Goal: Task Accomplishment & Management: Complete application form

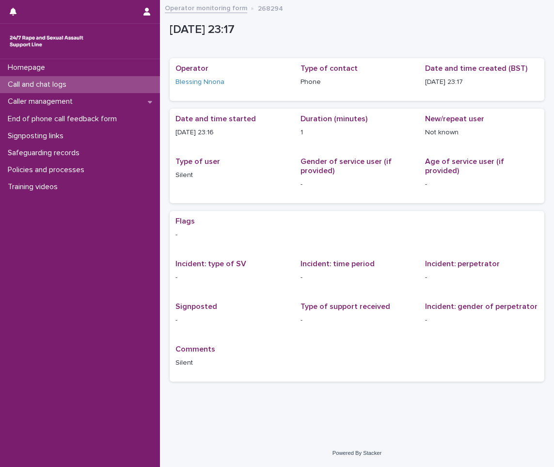
click at [72, 79] on div "Call and chat logs" at bounding box center [80, 84] width 160 height 17
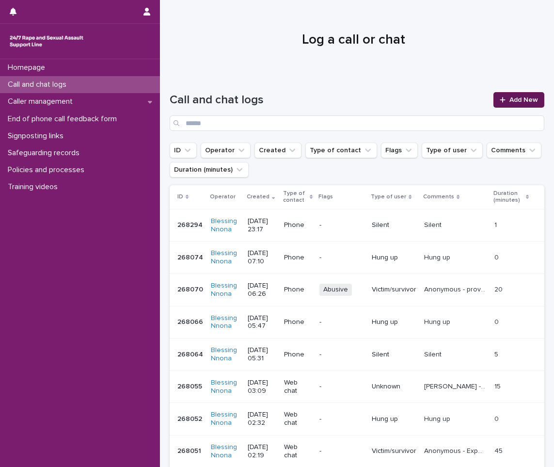
click at [513, 98] on span "Add New" at bounding box center [524, 100] width 29 height 7
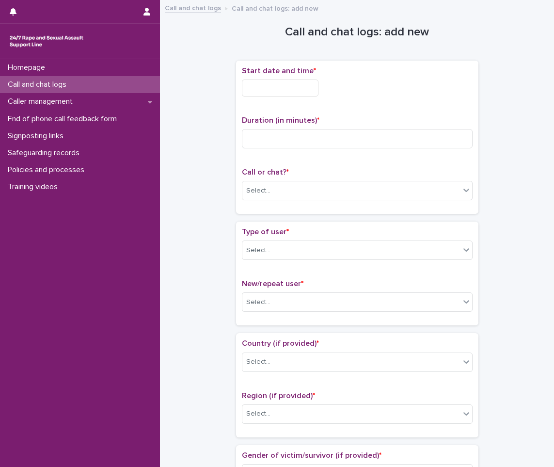
click at [269, 92] on input "text" at bounding box center [280, 88] width 77 height 17
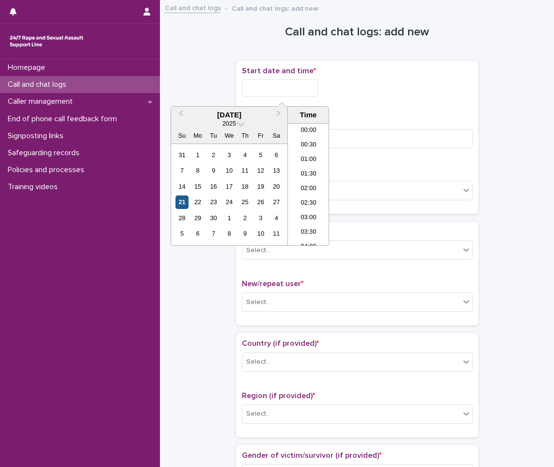
click at [181, 204] on div "21" at bounding box center [182, 201] width 13 height 13
click at [274, 182] on div "20" at bounding box center [276, 186] width 13 height 13
click at [303, 226] on li "23:00" at bounding box center [308, 223] width 41 height 15
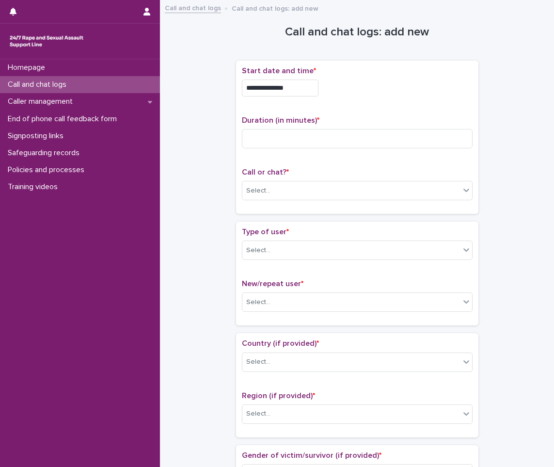
click at [290, 86] on input "**********" at bounding box center [280, 88] width 77 height 17
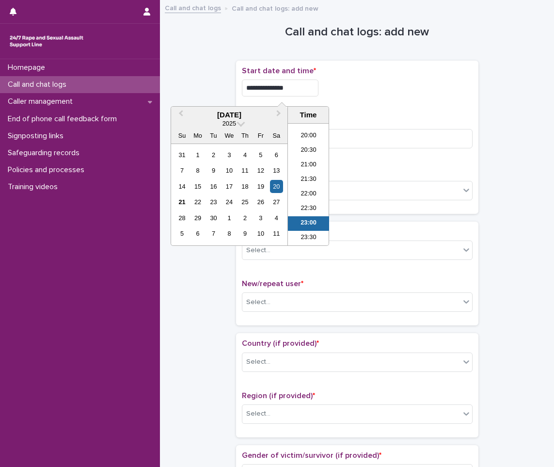
click at [295, 88] on input "**********" at bounding box center [280, 88] width 77 height 17
type input "**********"
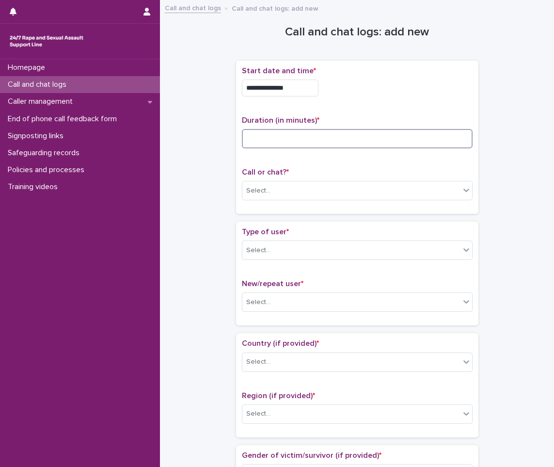
click at [374, 135] on input at bounding box center [357, 138] width 231 height 19
click at [347, 141] on input at bounding box center [357, 138] width 231 height 19
click at [289, 134] on input at bounding box center [357, 138] width 231 height 19
type input "**"
click at [281, 186] on div "Select..." at bounding box center [352, 191] width 218 height 16
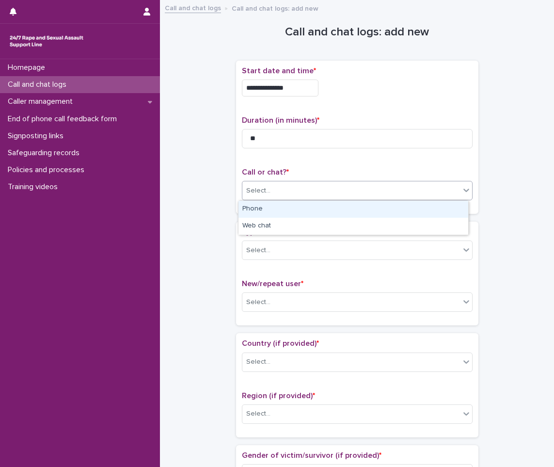
click at [271, 212] on div "Phone" at bounding box center [354, 209] width 230 height 17
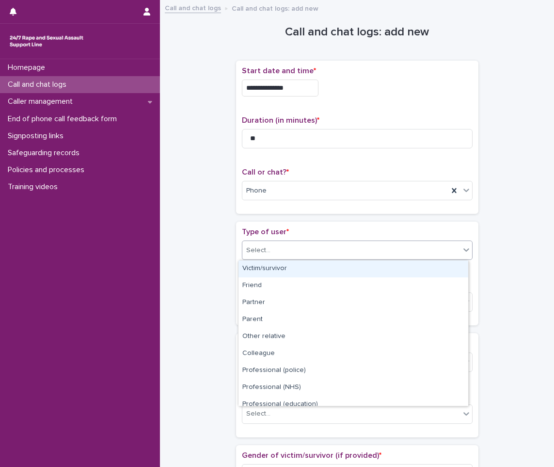
click at [266, 252] on div "Select..." at bounding box center [352, 251] width 218 height 16
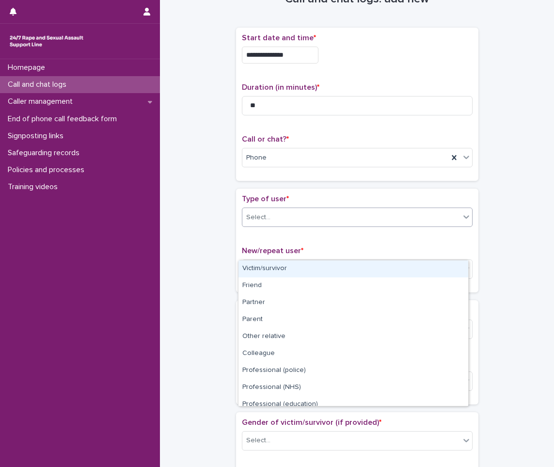
scroll to position [49, 0]
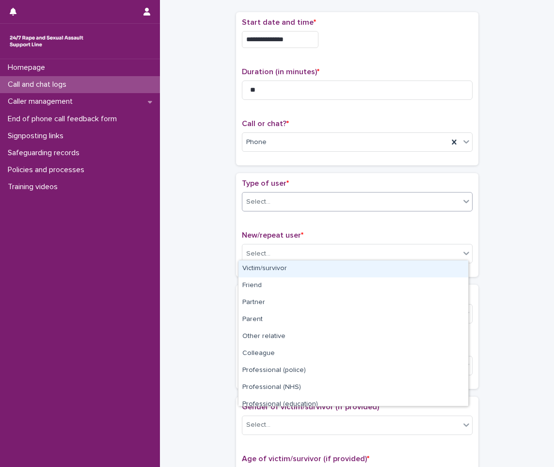
click at [272, 269] on div "Victim/survivor" at bounding box center [354, 268] width 230 height 17
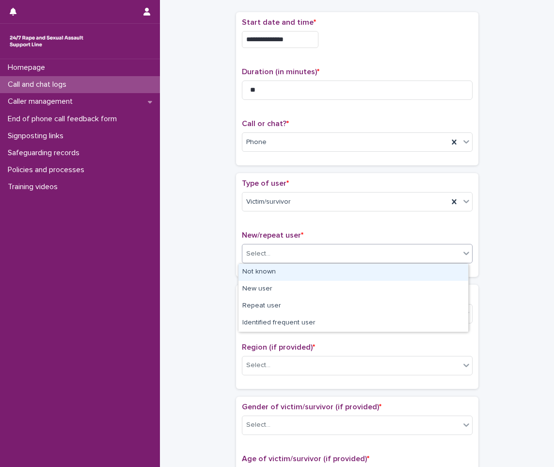
click at [272, 250] on input "text" at bounding box center [272, 254] width 1 height 8
click at [269, 266] on div "Not known" at bounding box center [354, 272] width 230 height 17
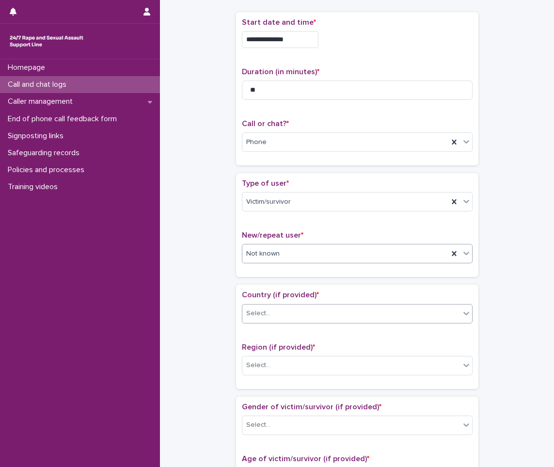
click at [258, 313] on div "Select..." at bounding box center [258, 313] width 24 height 10
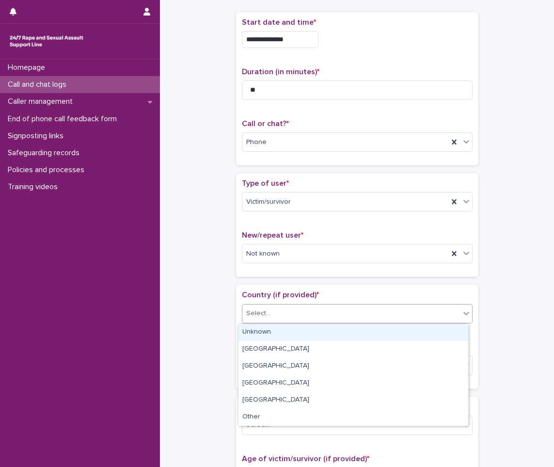
click at [256, 334] on div "Unknown" at bounding box center [354, 332] width 230 height 17
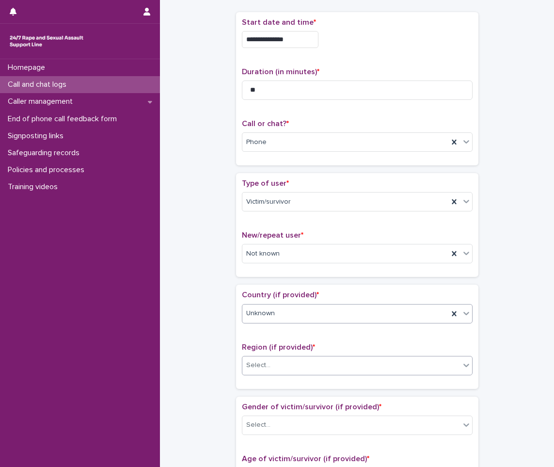
click at [255, 372] on div "Select..." at bounding box center [352, 365] width 218 height 16
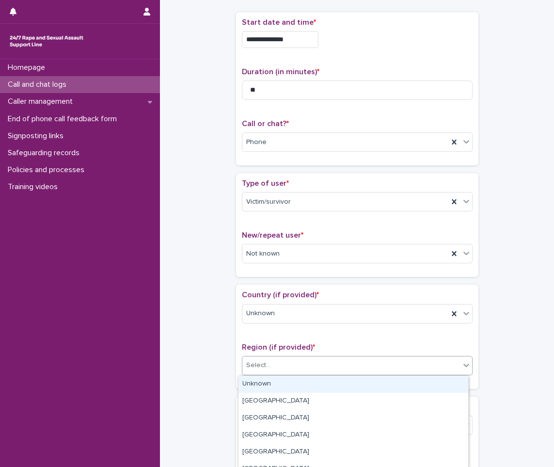
click at [250, 384] on div "Unknown" at bounding box center [354, 384] width 230 height 17
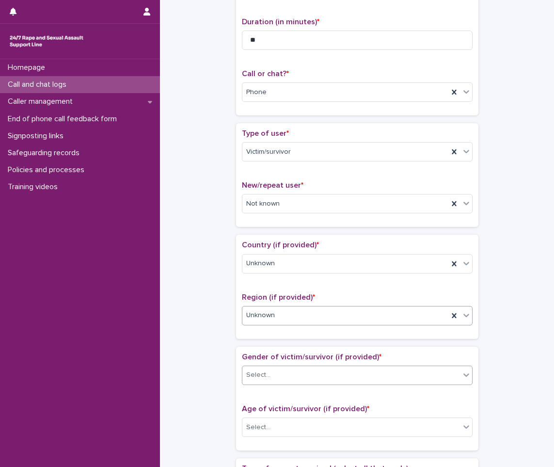
scroll to position [194, 0]
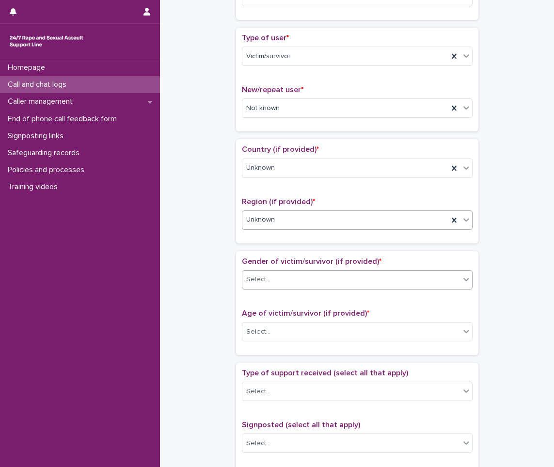
click at [275, 284] on div "Select..." at bounding box center [352, 280] width 218 height 16
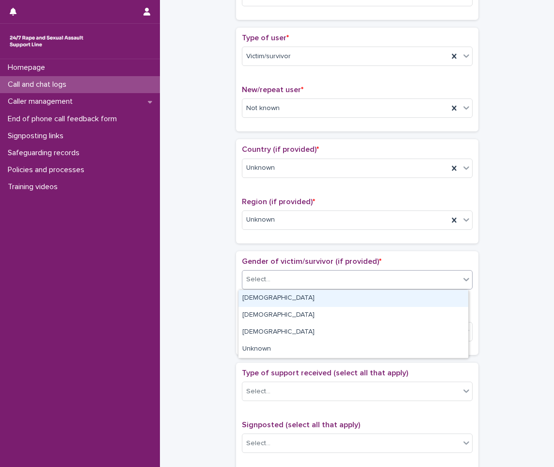
click at [251, 303] on div "[DEMOGRAPHIC_DATA]" at bounding box center [354, 298] width 230 height 17
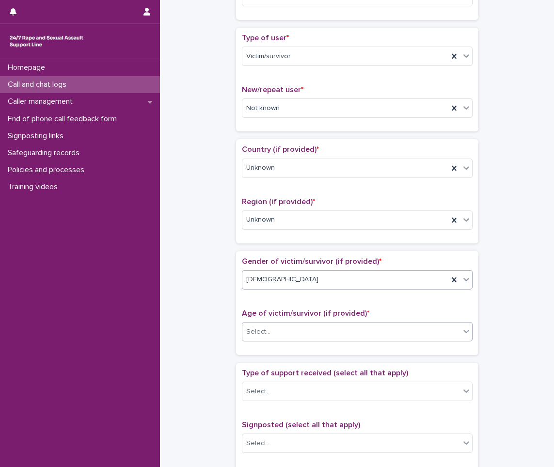
click at [254, 329] on div "Select..." at bounding box center [258, 332] width 24 height 10
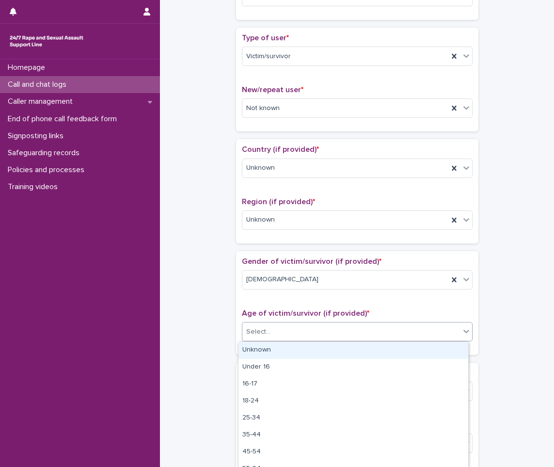
click at [254, 344] on div "Unknown" at bounding box center [354, 350] width 230 height 17
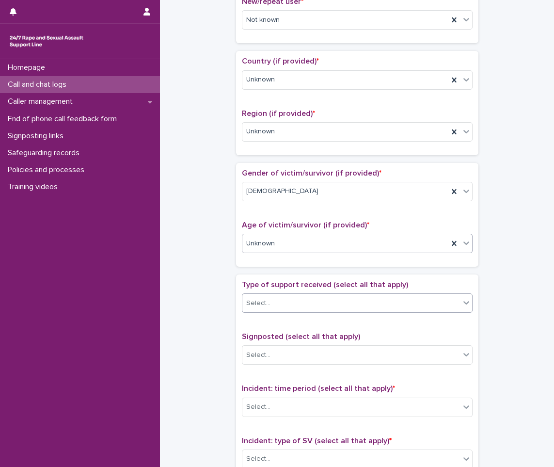
scroll to position [291, 0]
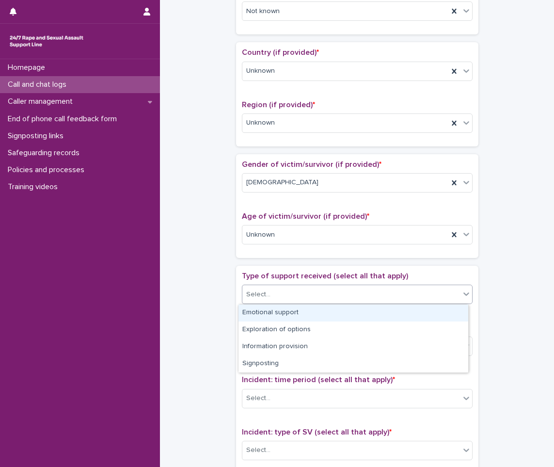
click at [258, 297] on div "Select..." at bounding box center [258, 295] width 24 height 10
click at [256, 310] on div "Emotional support" at bounding box center [354, 313] width 230 height 17
click at [464, 293] on icon at bounding box center [467, 293] width 6 height 3
click at [404, 316] on div "Exploration of options" at bounding box center [354, 313] width 230 height 17
click at [462, 290] on icon at bounding box center [467, 294] width 10 height 10
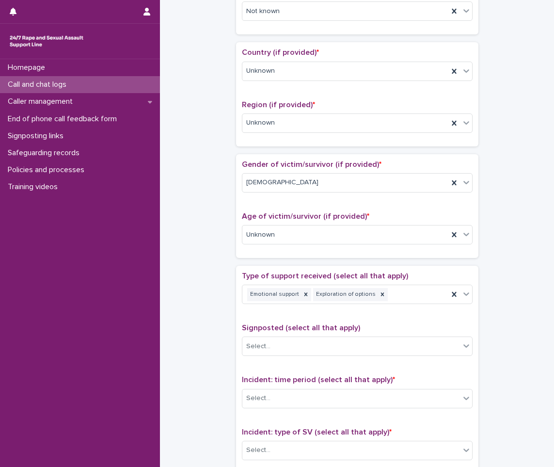
click at [210, 304] on div "**********" at bounding box center [357, 211] width 375 height 992
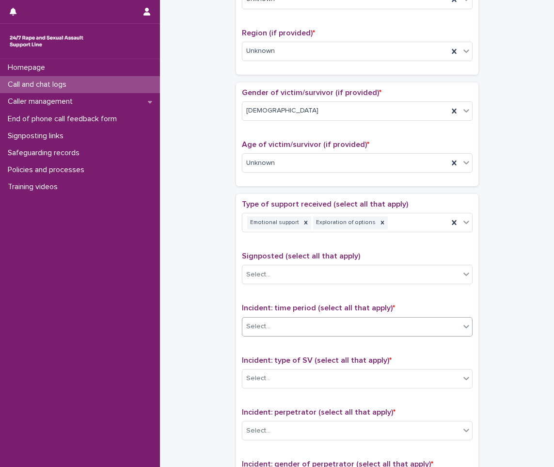
scroll to position [388, 0]
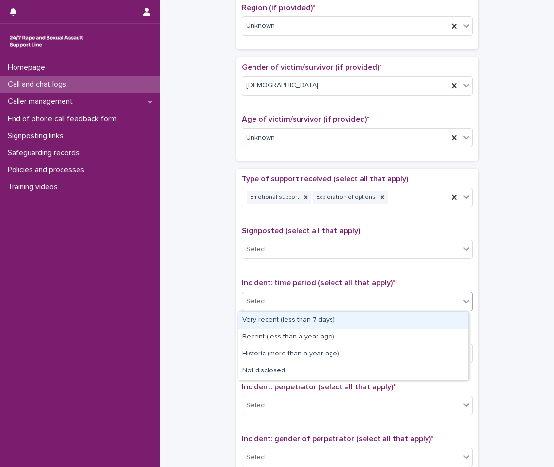
click at [320, 306] on div "Select..." at bounding box center [352, 301] width 218 height 16
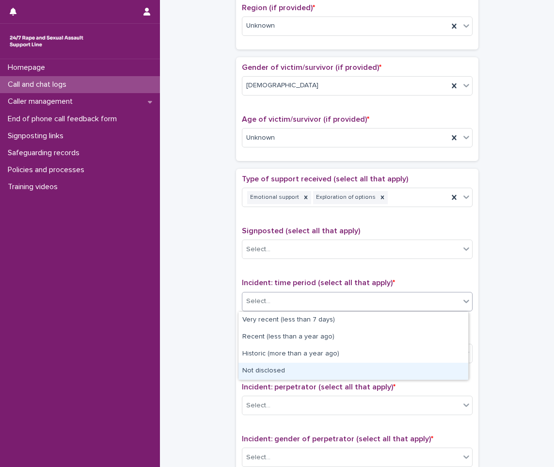
click at [268, 369] on div "Not disclosed" at bounding box center [354, 371] width 230 height 17
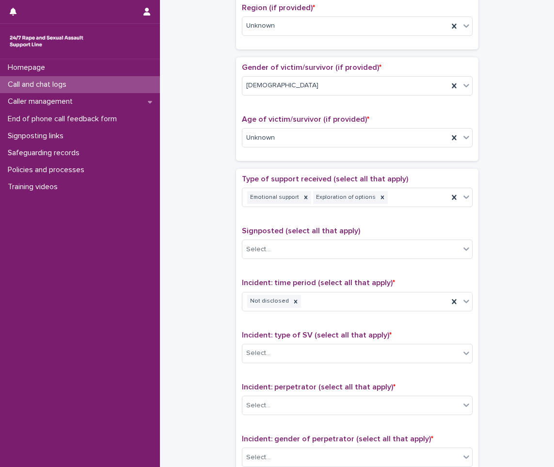
click at [299, 342] on div "Incident: type of SV (select all that apply) * Select..." at bounding box center [357, 351] width 231 height 40
click at [298, 342] on div "Incident: type of SV (select all that apply) * Select..." at bounding box center [357, 351] width 231 height 40
click at [294, 347] on div "Select..." at bounding box center [352, 353] width 218 height 16
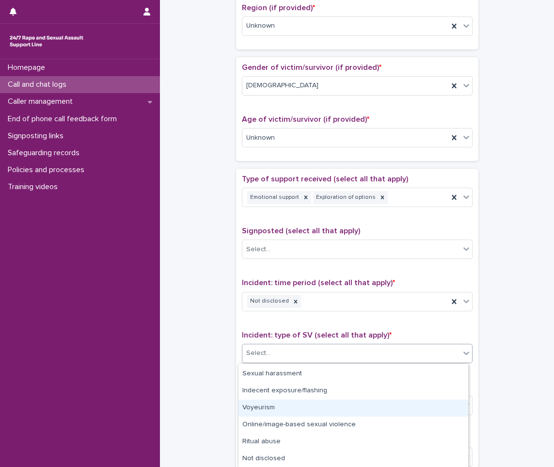
scroll to position [0, 0]
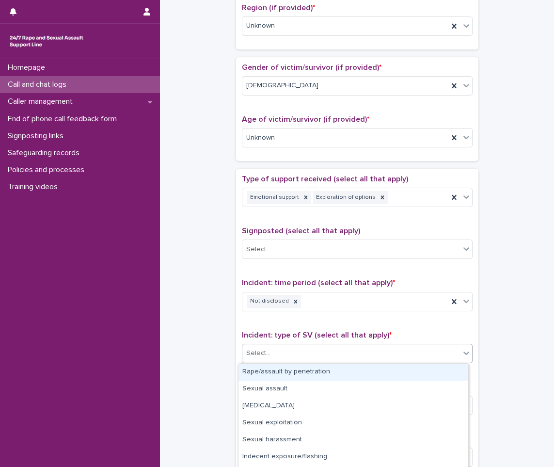
click at [267, 366] on div "Rape/assault by penetration" at bounding box center [354, 372] width 230 height 17
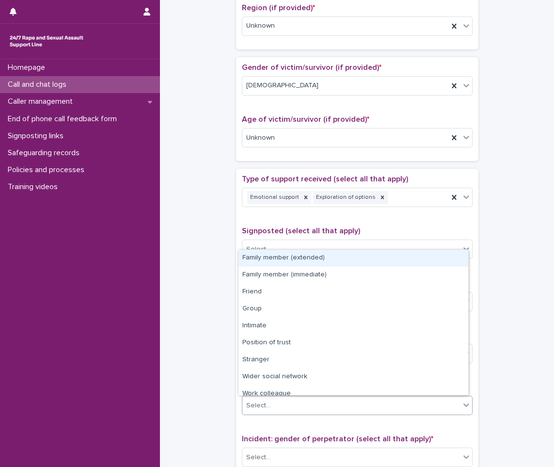
click at [270, 408] on div "Select..." at bounding box center [352, 406] width 218 height 16
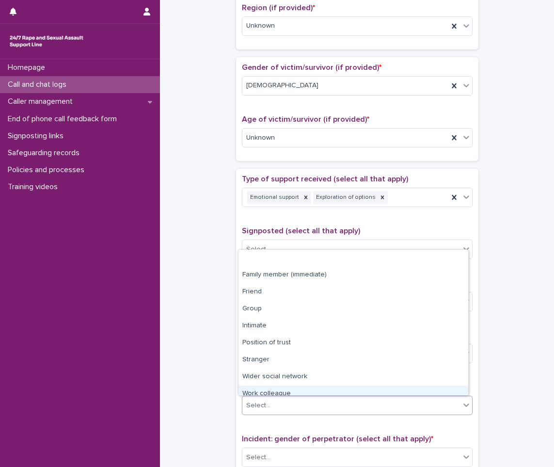
scroll to position [41, 0]
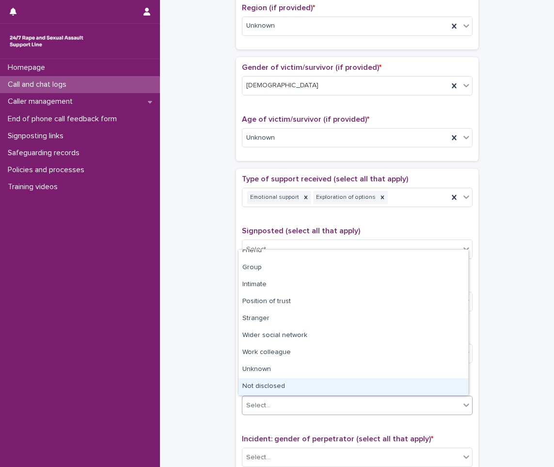
click at [260, 386] on div "Not disclosed" at bounding box center [354, 386] width 230 height 17
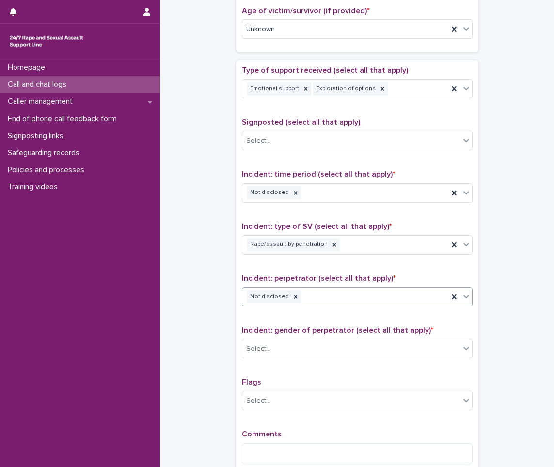
scroll to position [534, 0]
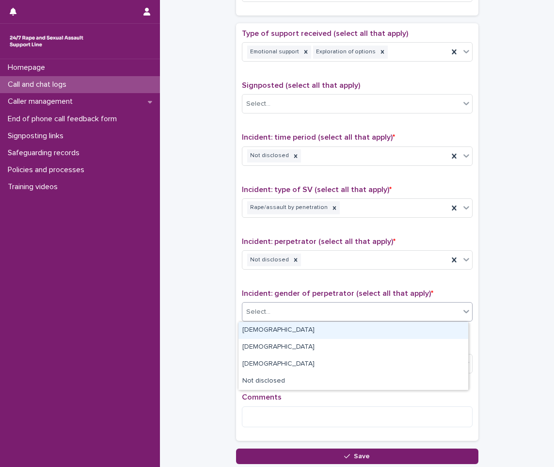
click at [265, 316] on div "Select..." at bounding box center [258, 312] width 24 height 10
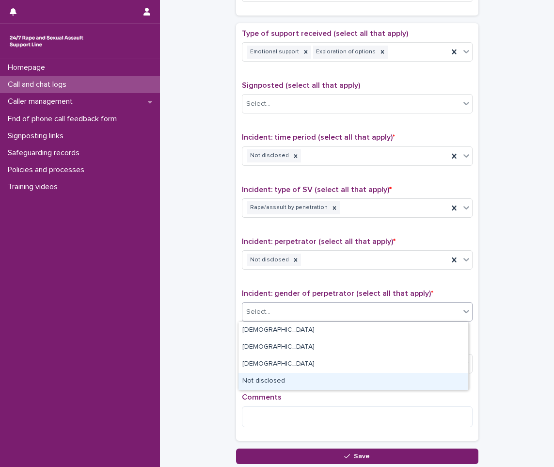
click at [256, 381] on div "Not disclosed" at bounding box center [354, 381] width 230 height 17
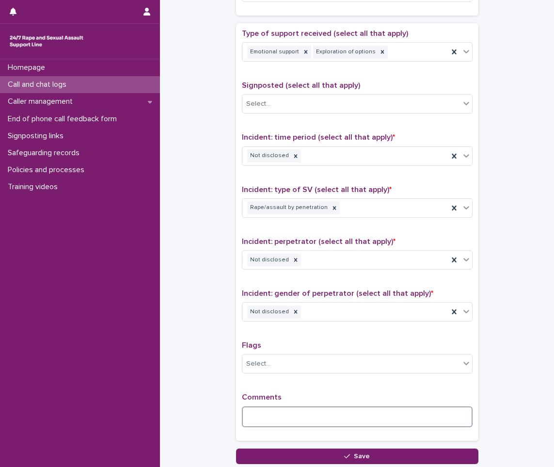
click at [270, 417] on textarea at bounding box center [357, 416] width 231 height 21
click at [360, 416] on textarea "**********" at bounding box center [357, 416] width 231 height 21
drag, startPoint x: 361, startPoint y: 416, endPoint x: 366, endPoint y: 413, distance: 5.7
click at [365, 413] on textarea "**********" at bounding box center [357, 416] width 231 height 21
click at [440, 407] on textarea "**********" at bounding box center [357, 416] width 231 height 21
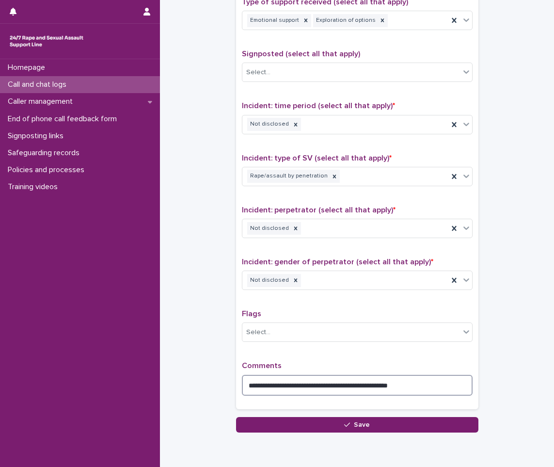
scroll to position [582, 0]
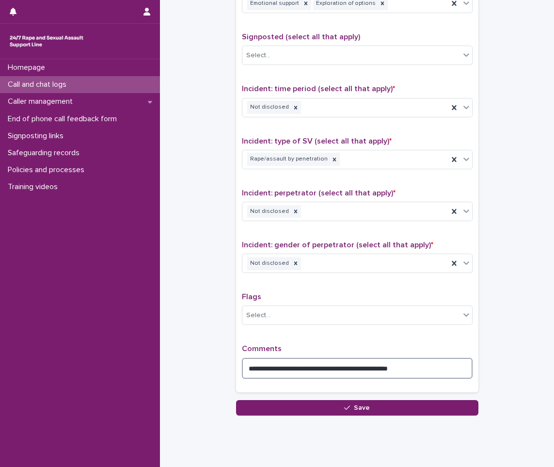
click at [384, 371] on textarea "**********" at bounding box center [357, 368] width 231 height 21
click at [431, 366] on textarea "**********" at bounding box center [357, 368] width 231 height 21
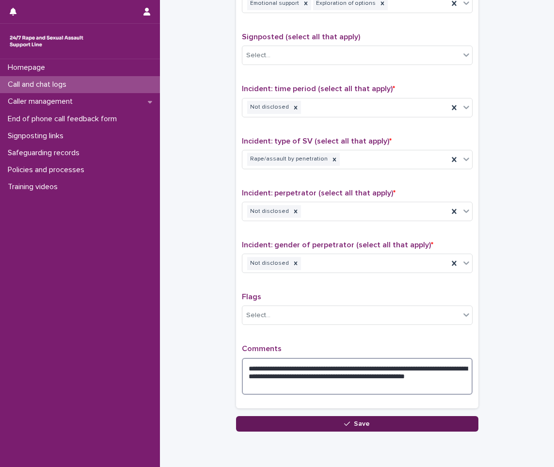
type textarea "**********"
click at [324, 425] on button "Save" at bounding box center [357, 424] width 243 height 16
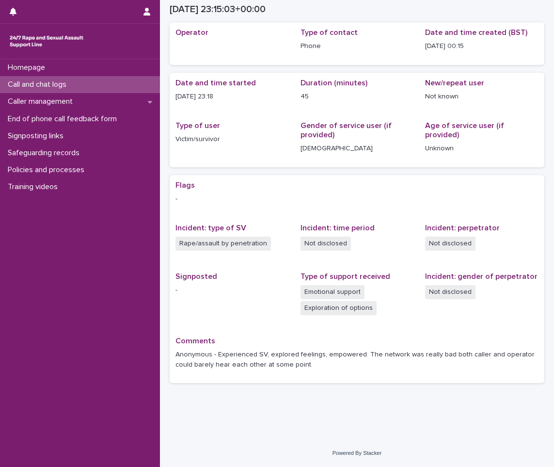
scroll to position [36, 0]
click at [146, 78] on div "Call and chat logs" at bounding box center [80, 84] width 160 height 17
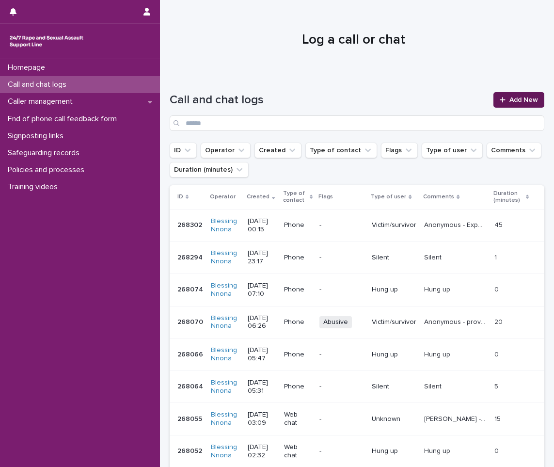
click at [513, 93] on link "Add New" at bounding box center [519, 100] width 51 height 16
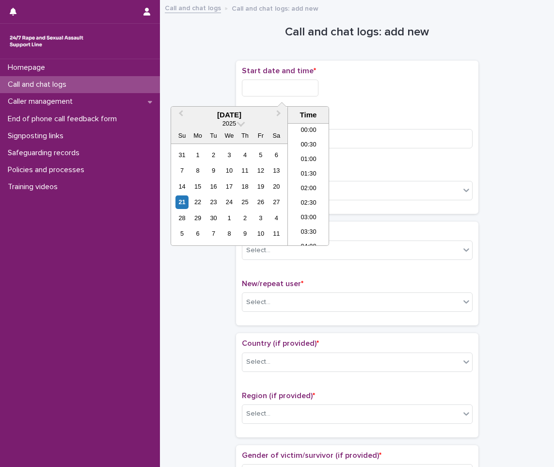
click at [283, 92] on input "text" at bounding box center [280, 88] width 77 height 17
click at [180, 203] on div "21" at bounding box center [182, 201] width 13 height 13
click at [293, 89] on input "**********" at bounding box center [280, 88] width 77 height 17
type input "**********"
click at [413, 134] on input at bounding box center [357, 138] width 231 height 19
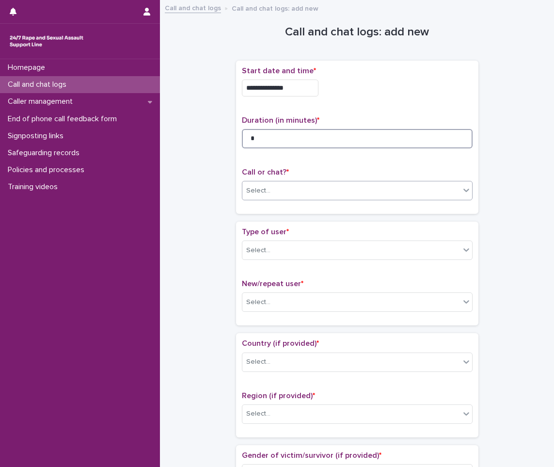
type input "*"
click at [381, 193] on div "Select..." at bounding box center [352, 191] width 218 height 16
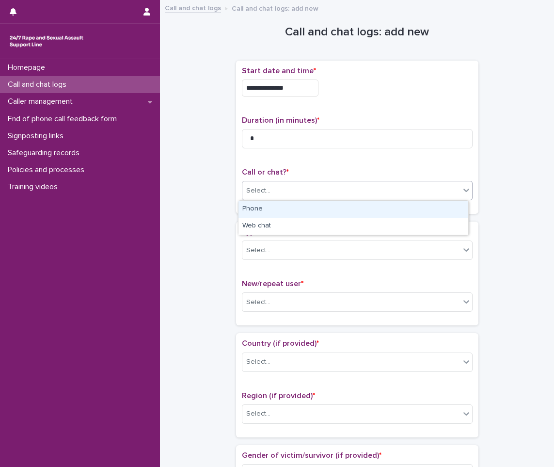
click at [268, 210] on div "Phone" at bounding box center [354, 209] width 230 height 17
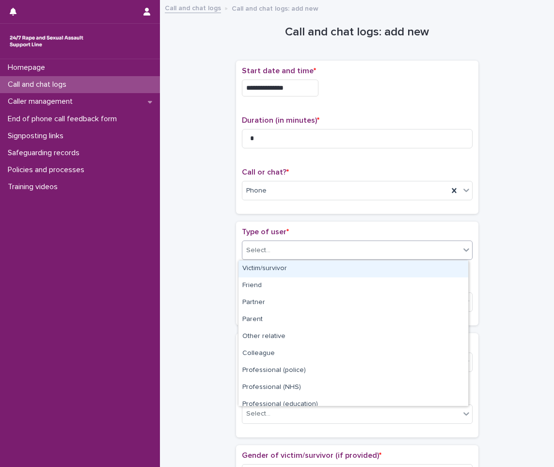
click at [267, 243] on div "Select..." at bounding box center [352, 251] width 218 height 16
click at [271, 265] on div "Victim/survivor" at bounding box center [354, 268] width 230 height 17
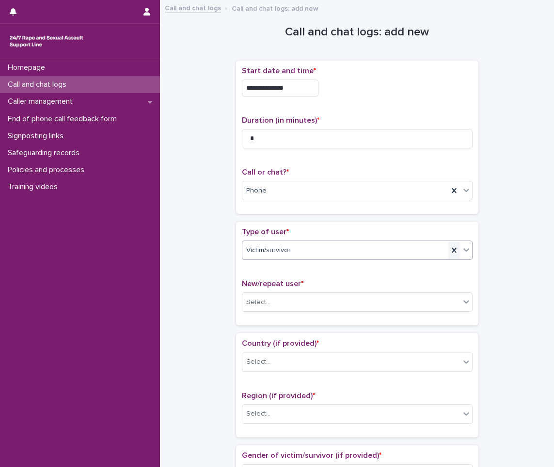
click at [451, 255] on icon at bounding box center [455, 250] width 10 height 10
click at [453, 251] on div "Select..." at bounding box center [352, 251] width 218 height 16
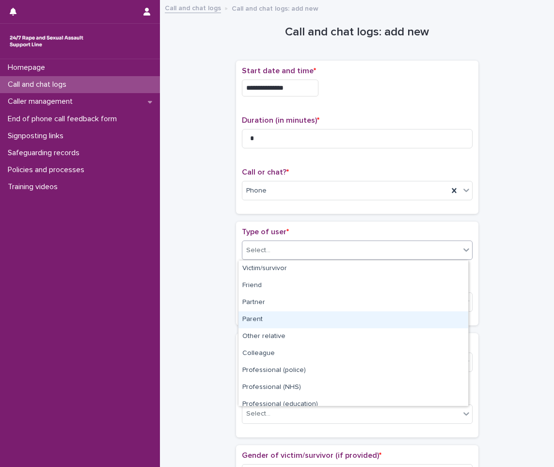
scroll to position [109, 0]
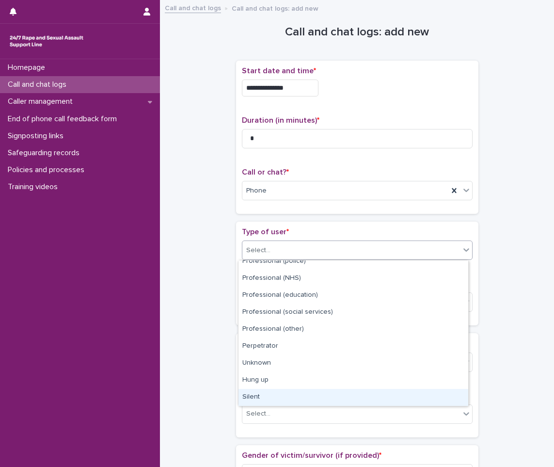
click at [309, 391] on div "Silent" at bounding box center [354, 397] width 230 height 17
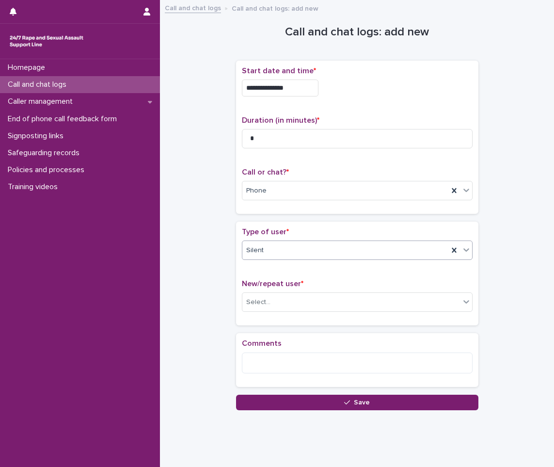
drag, startPoint x: 294, startPoint y: 287, endPoint x: 295, endPoint y: 280, distance: 7.4
click at [295, 280] on span "New/repeat user *" at bounding box center [273, 284] width 62 height 8
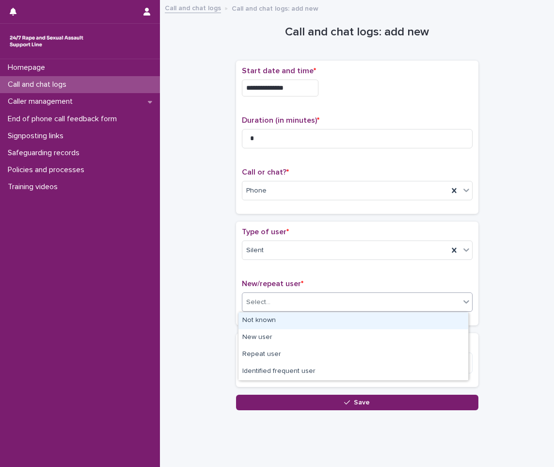
drag, startPoint x: 295, startPoint y: 280, endPoint x: 293, endPoint y: 292, distance: 12.8
click at [293, 292] on div "Select..." at bounding box center [357, 301] width 231 height 19
click at [290, 324] on div "Not known" at bounding box center [354, 320] width 230 height 17
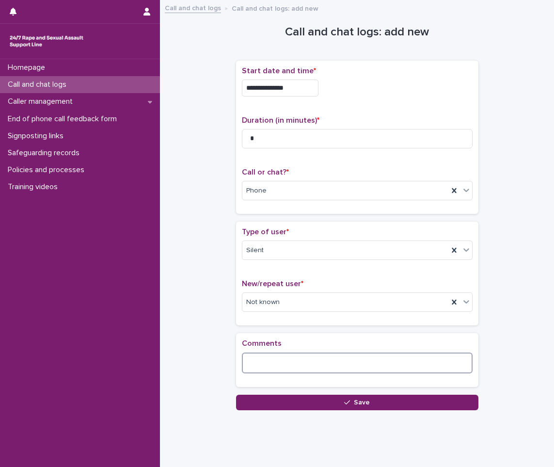
click at [288, 360] on textarea at bounding box center [357, 363] width 231 height 21
type textarea "******"
click at [454, 252] on icon at bounding box center [455, 250] width 10 height 10
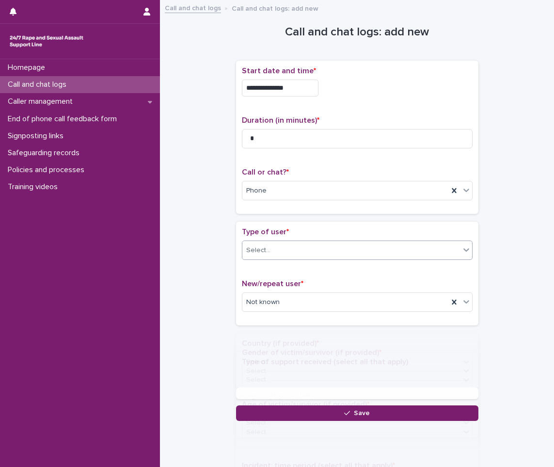
click at [464, 250] on icon at bounding box center [467, 249] width 6 height 3
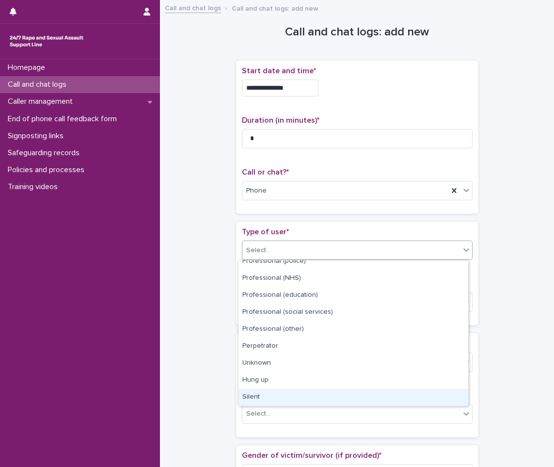
click at [253, 389] on div "Silent" at bounding box center [354, 397] width 230 height 17
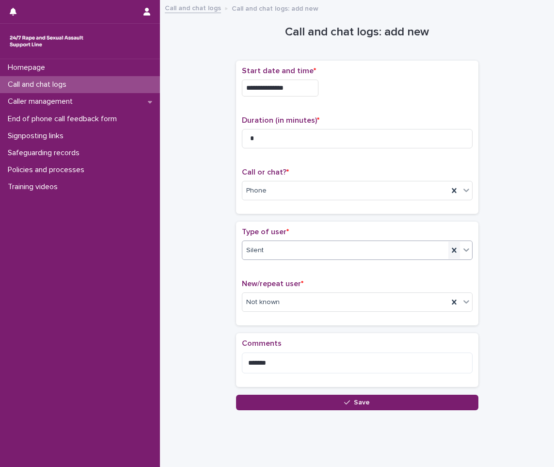
click at [450, 252] on icon at bounding box center [455, 250] width 10 height 10
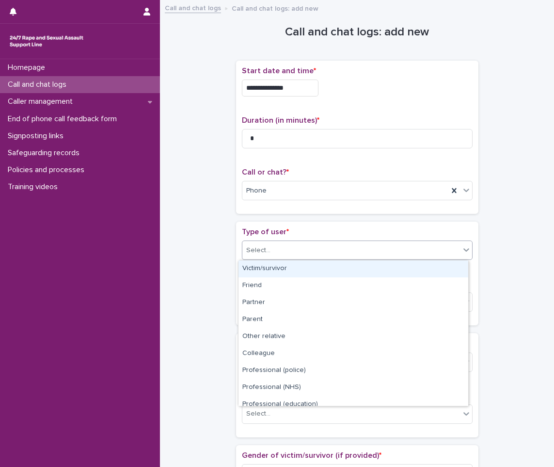
click at [462, 249] on icon at bounding box center [467, 250] width 10 height 10
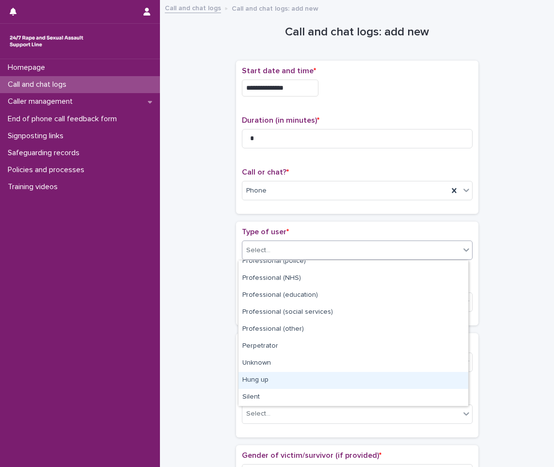
click at [274, 386] on div "Hung up" at bounding box center [354, 380] width 230 height 17
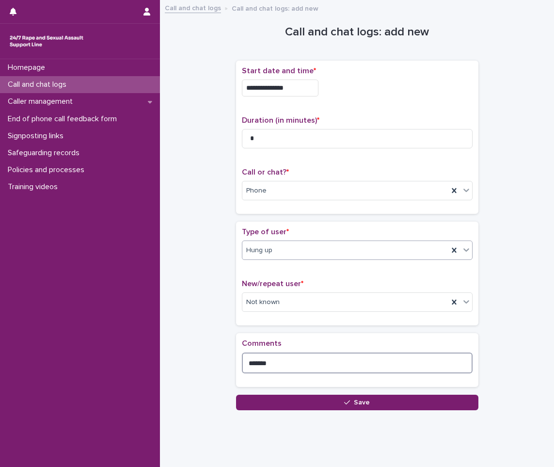
click at [299, 357] on textarea "******" at bounding box center [357, 363] width 231 height 21
drag, startPoint x: 295, startPoint y: 361, endPoint x: 233, endPoint y: 359, distance: 61.6
click at [236, 359] on div "Comments ******" at bounding box center [357, 359] width 243 height 53
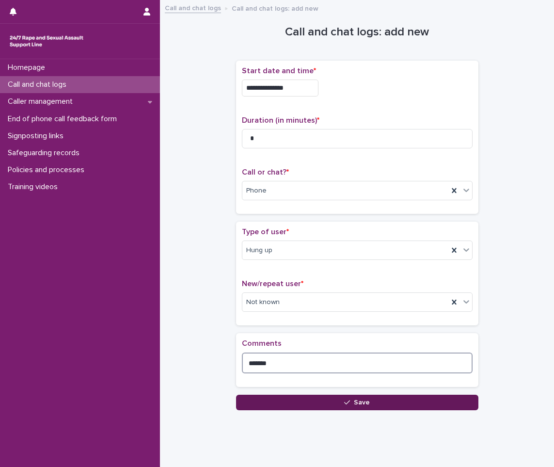
type textarea "*******"
click at [275, 403] on button "Save" at bounding box center [357, 403] width 243 height 16
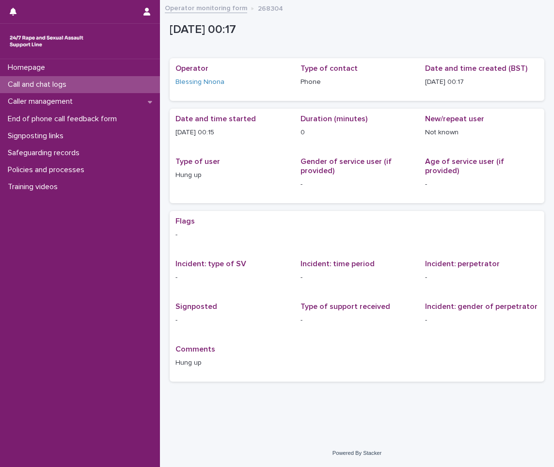
click at [109, 92] on div "Call and chat logs" at bounding box center [80, 84] width 160 height 17
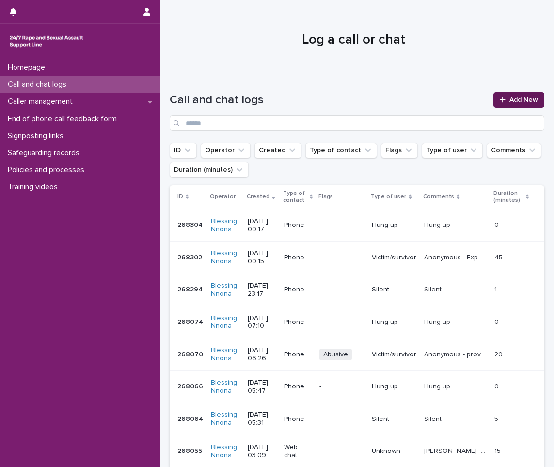
click at [510, 101] on span "Add New" at bounding box center [524, 100] width 29 height 7
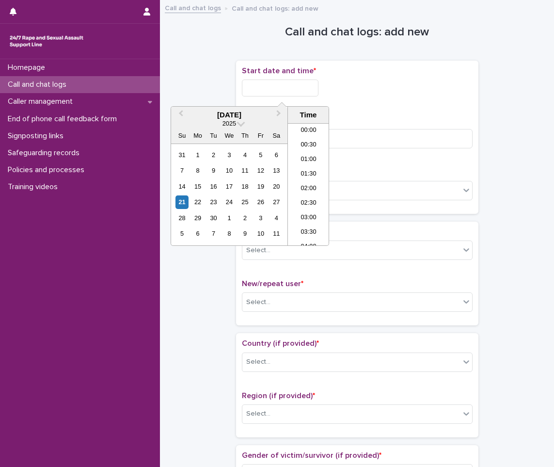
click at [305, 85] on input "text" at bounding box center [280, 88] width 77 height 17
click at [185, 201] on div "21" at bounding box center [182, 201] width 13 height 13
click at [300, 90] on input "**********" at bounding box center [280, 88] width 77 height 17
type input "**********"
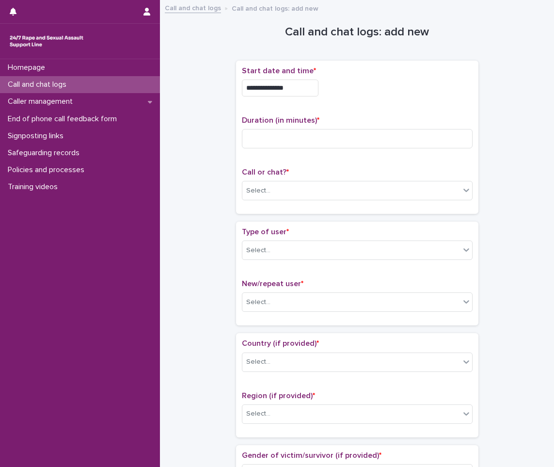
drag, startPoint x: 375, startPoint y: 150, endPoint x: 371, endPoint y: 136, distance: 15.2
click at [375, 150] on div "Duration (in minutes) *" at bounding box center [357, 136] width 231 height 40
click at [371, 136] on input at bounding box center [357, 138] width 231 height 19
click at [369, 136] on input at bounding box center [357, 138] width 231 height 19
type input "*"
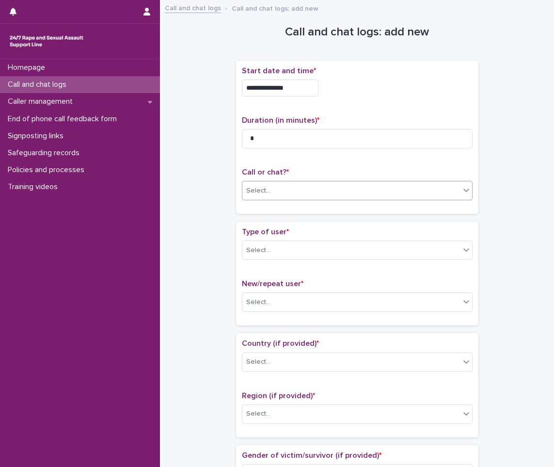
click at [336, 191] on div "Select..." at bounding box center [352, 191] width 218 height 16
click at [270, 205] on div "Phone" at bounding box center [354, 209] width 230 height 17
click at [270, 243] on div "Select..." at bounding box center [352, 251] width 218 height 16
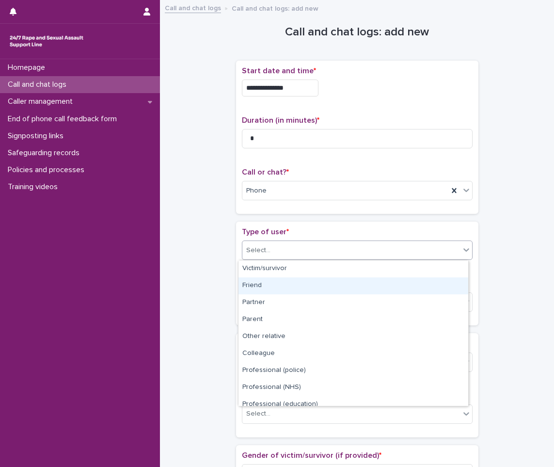
scroll to position [109, 0]
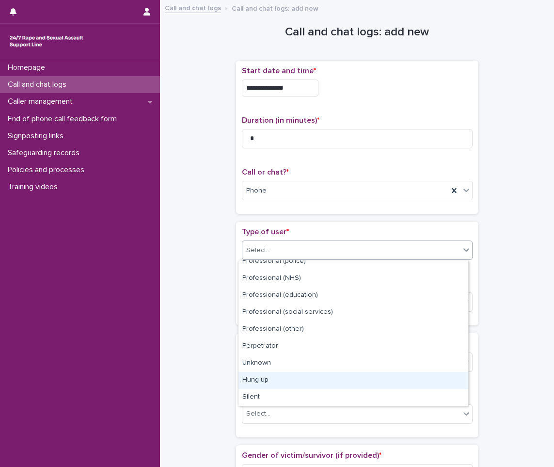
click at [265, 387] on div "Hung up" at bounding box center [354, 380] width 230 height 17
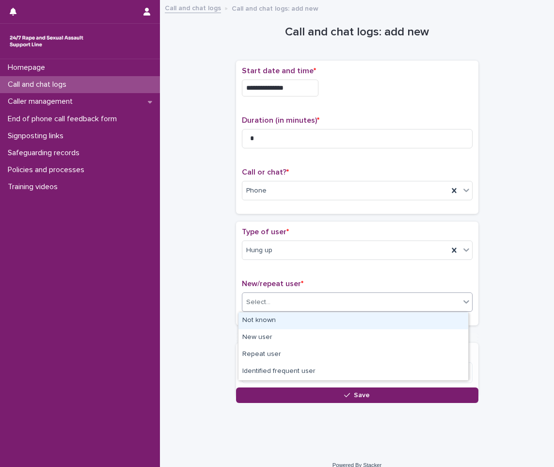
click at [276, 305] on div "Select..." at bounding box center [352, 302] width 218 height 16
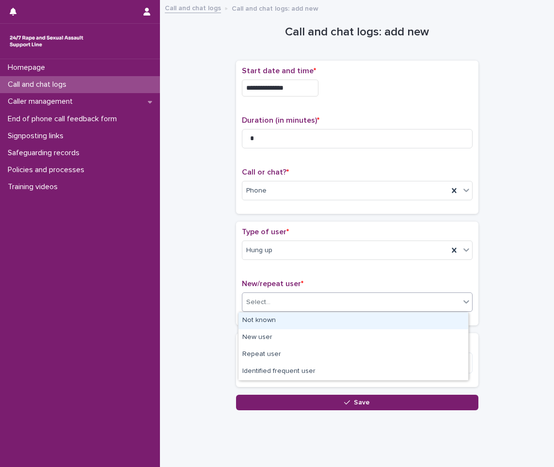
click at [276, 317] on div "Not known" at bounding box center [354, 320] width 230 height 17
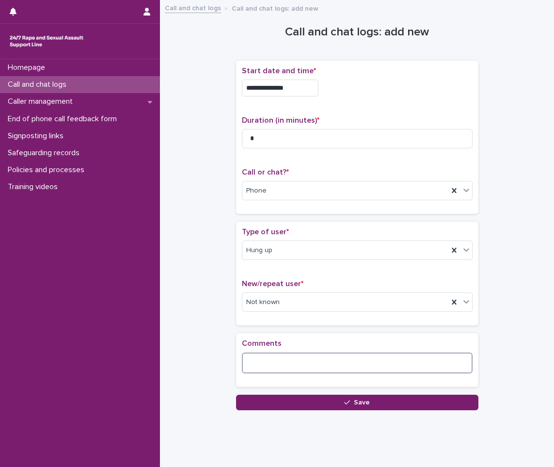
click at [265, 362] on textarea at bounding box center [357, 363] width 231 height 21
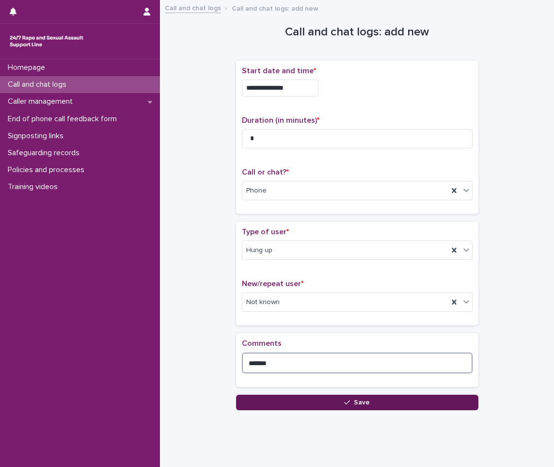
type textarea "*******"
click at [273, 401] on button "Save" at bounding box center [357, 403] width 243 height 16
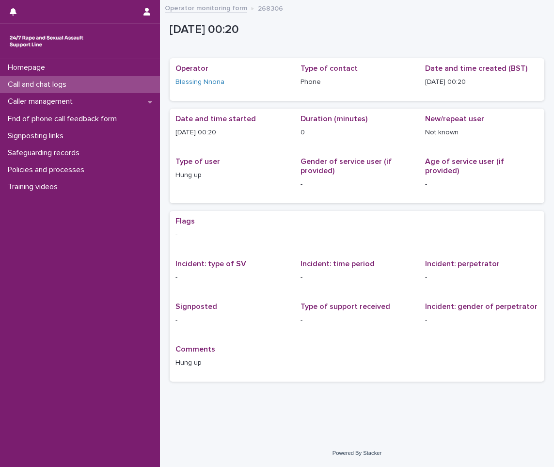
click at [27, 82] on p "Call and chat logs" at bounding box center [39, 84] width 70 height 9
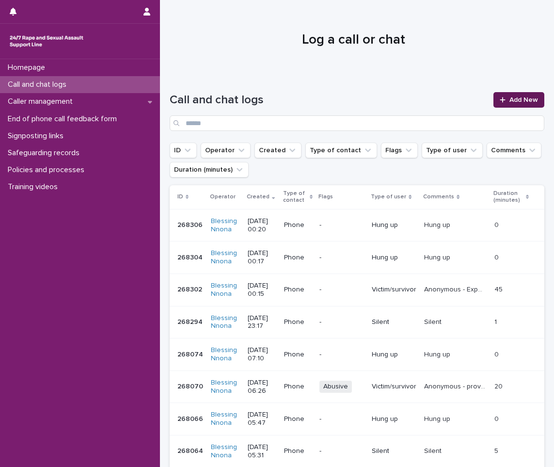
click at [500, 97] on icon at bounding box center [503, 100] width 6 height 7
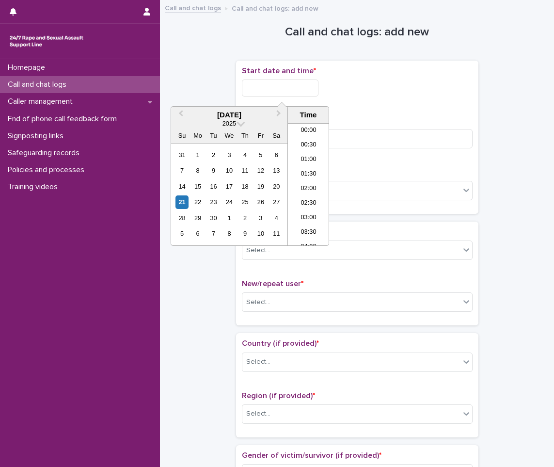
click at [268, 86] on input "text" at bounding box center [280, 88] width 77 height 17
drag, startPoint x: 181, startPoint y: 204, endPoint x: 182, endPoint y: 198, distance: 6.5
click at [181, 203] on div "21" at bounding box center [182, 201] width 13 height 13
click at [292, 83] on input "**********" at bounding box center [280, 88] width 77 height 17
type input "**********"
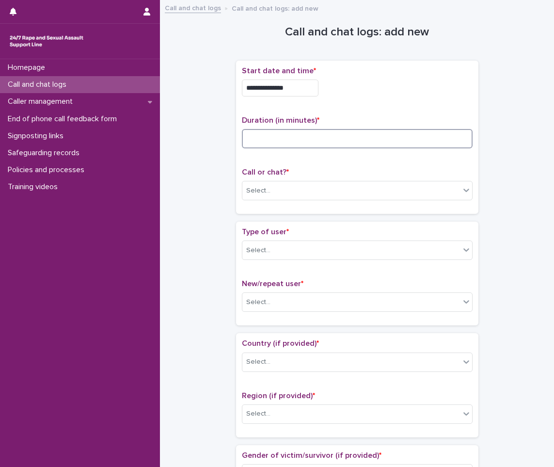
click at [404, 139] on input at bounding box center [357, 138] width 231 height 19
type input "*"
click at [455, 188] on div "Select..." at bounding box center [352, 191] width 218 height 16
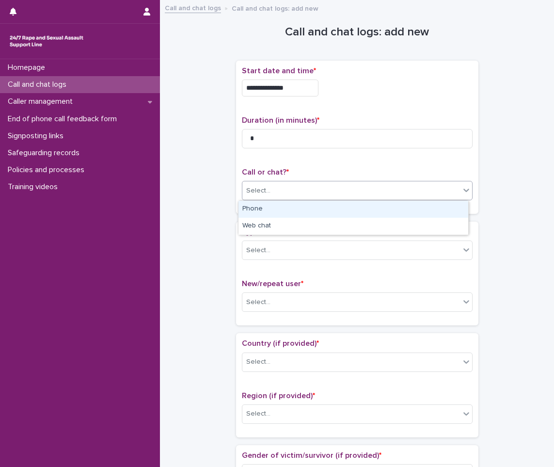
click at [371, 210] on div "Phone" at bounding box center [354, 209] width 230 height 17
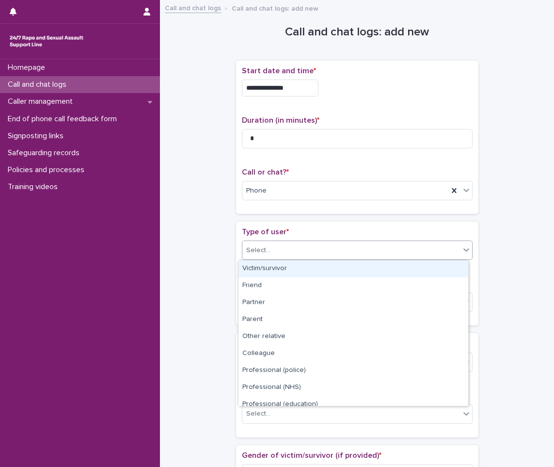
click at [356, 253] on div "Select..." at bounding box center [352, 251] width 218 height 16
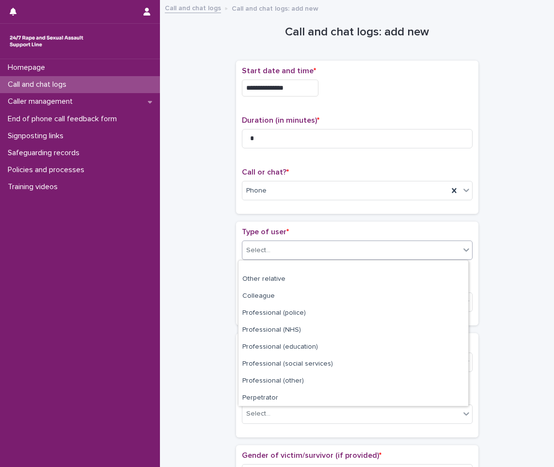
scroll to position [109, 0]
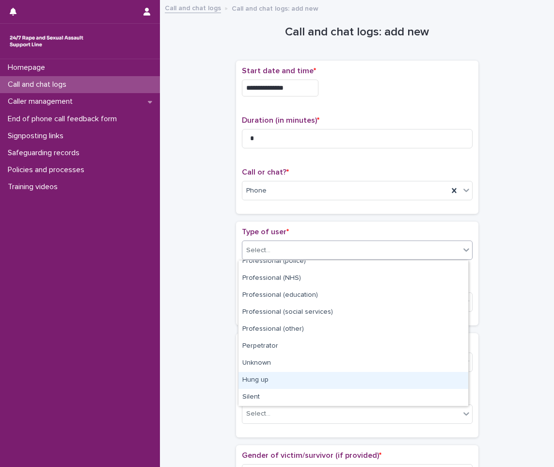
click at [274, 379] on div "Hung up" at bounding box center [354, 380] width 230 height 17
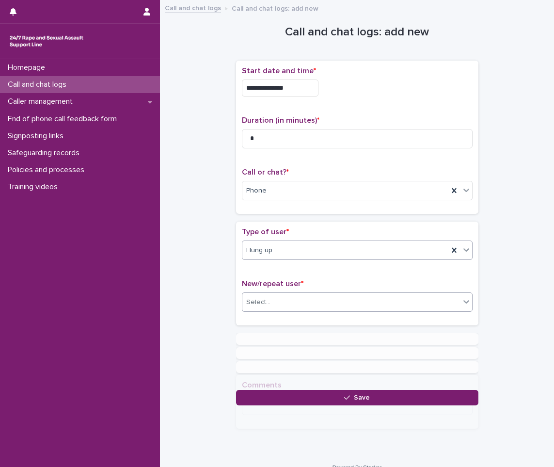
click at [293, 306] on div "Select..." at bounding box center [352, 302] width 218 height 16
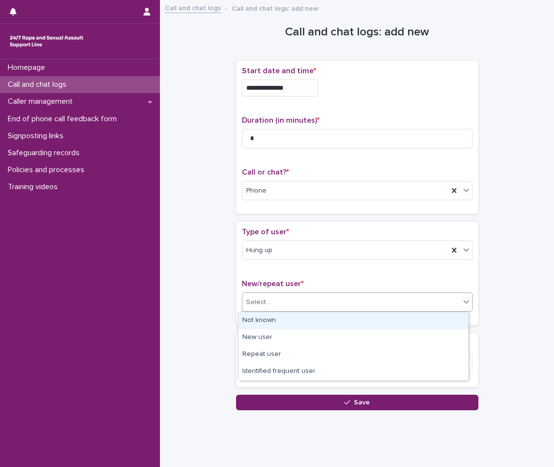
click at [287, 315] on div "Not known" at bounding box center [354, 320] width 230 height 17
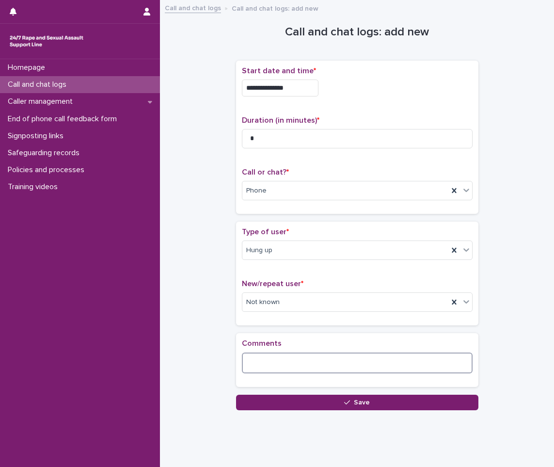
click at [264, 355] on textarea at bounding box center [357, 363] width 231 height 21
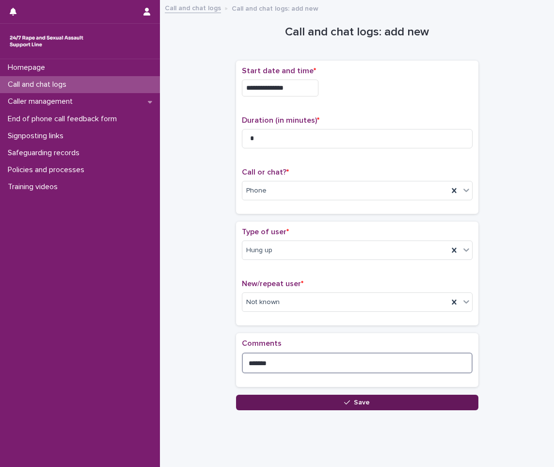
type textarea "*******"
click at [310, 402] on button "Save" at bounding box center [357, 403] width 243 height 16
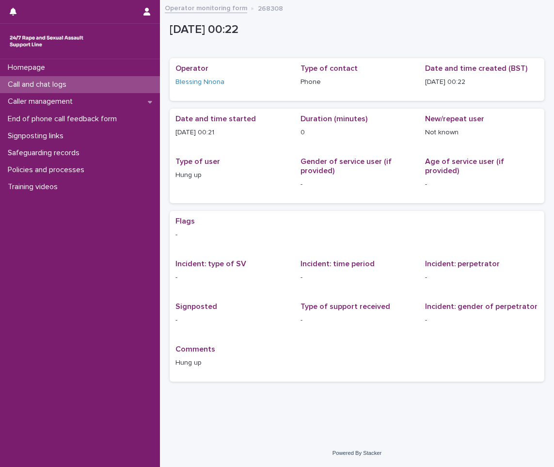
click at [110, 84] on div "Call and chat logs" at bounding box center [80, 84] width 160 height 17
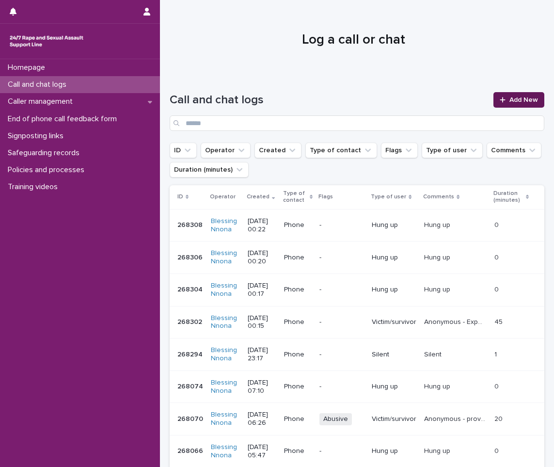
click at [510, 97] on span "Add New" at bounding box center [524, 100] width 29 height 7
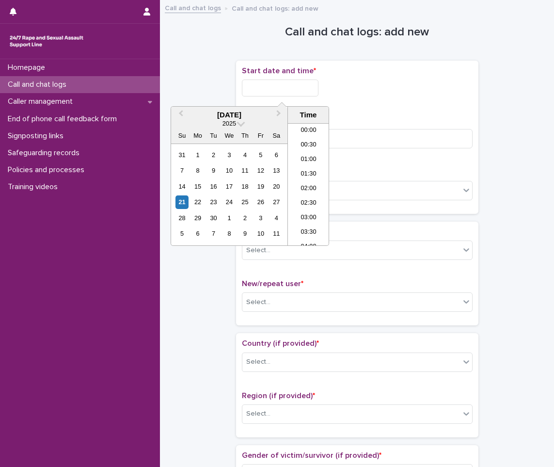
click at [291, 85] on input "text" at bounding box center [280, 88] width 77 height 17
click at [182, 202] on div "21" at bounding box center [182, 201] width 13 height 13
click at [302, 93] on input "**********" at bounding box center [280, 88] width 77 height 17
type input "**********"
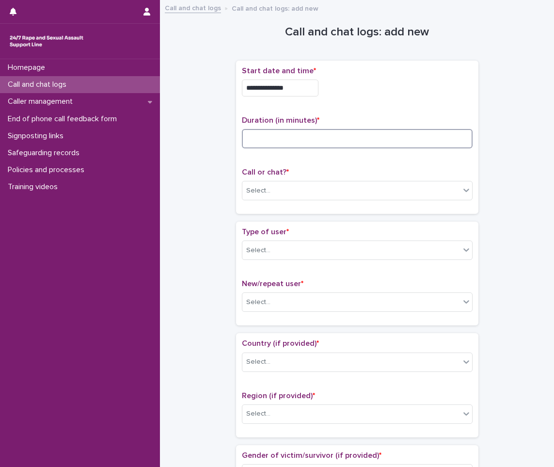
click at [418, 132] on input at bounding box center [357, 138] width 231 height 19
type input "*"
click at [426, 191] on div "Select..." at bounding box center [352, 191] width 218 height 16
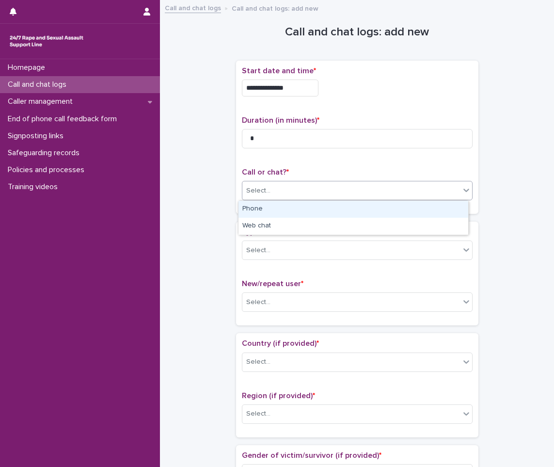
click at [377, 208] on div "Phone" at bounding box center [354, 209] width 230 height 17
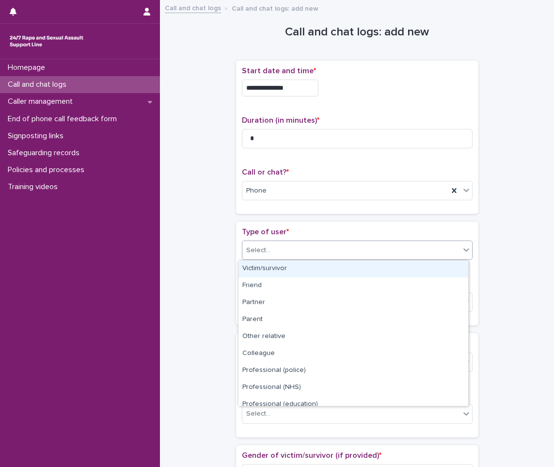
click at [342, 245] on div "Select..." at bounding box center [352, 251] width 218 height 16
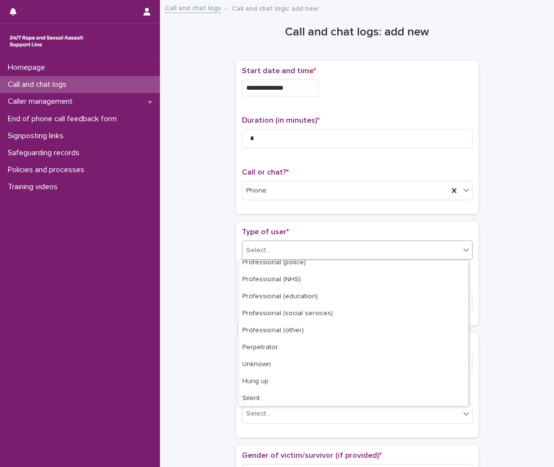
scroll to position [109, 0]
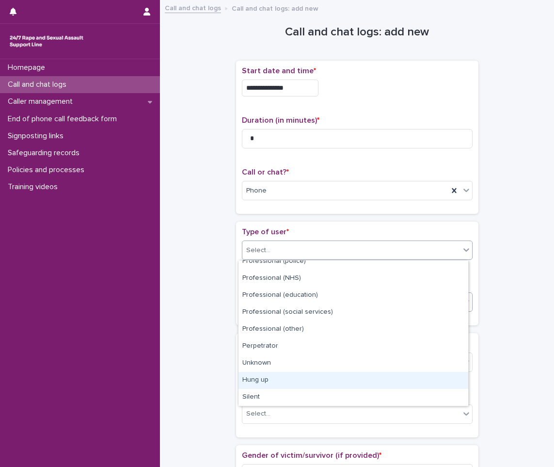
drag, startPoint x: 293, startPoint y: 375, endPoint x: 307, endPoint y: 311, distance: 64.9
click at [293, 372] on div "Hung up" at bounding box center [354, 380] width 230 height 17
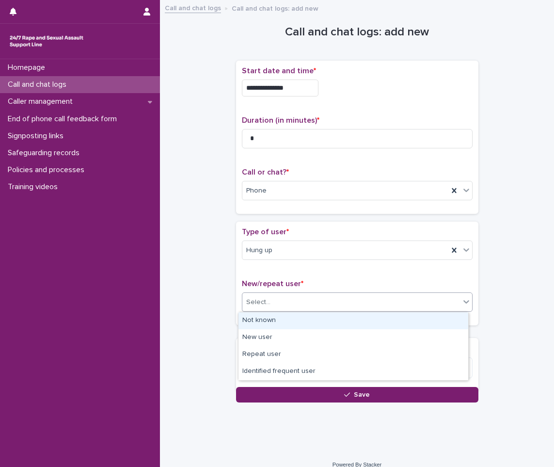
click at [319, 305] on div "Select..." at bounding box center [352, 302] width 218 height 16
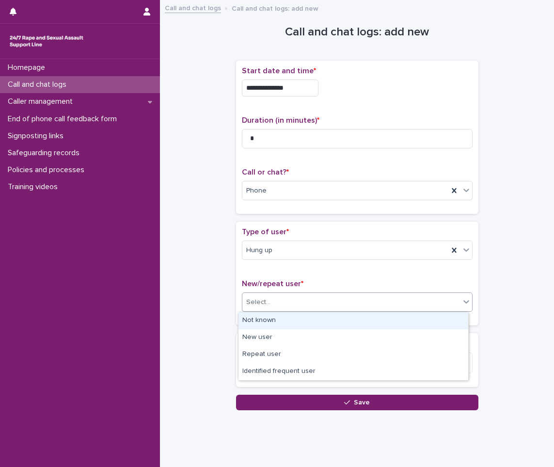
click at [290, 327] on div "Not known" at bounding box center [354, 320] width 230 height 17
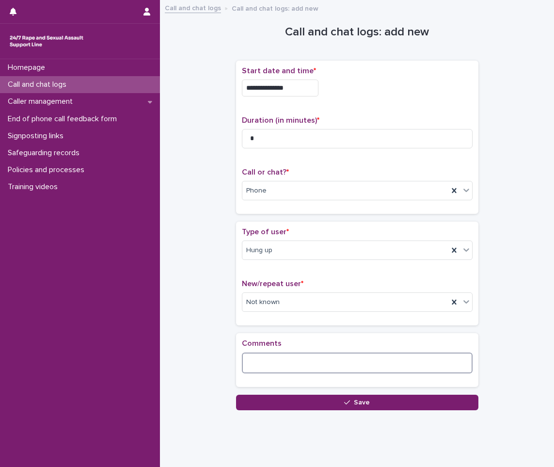
click at [245, 368] on textarea at bounding box center [357, 363] width 231 height 21
type textarea "*"
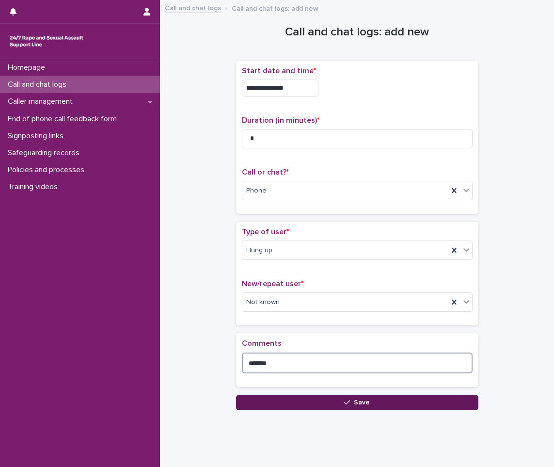
type textarea "*******"
click at [314, 401] on button "Save" at bounding box center [357, 403] width 243 height 16
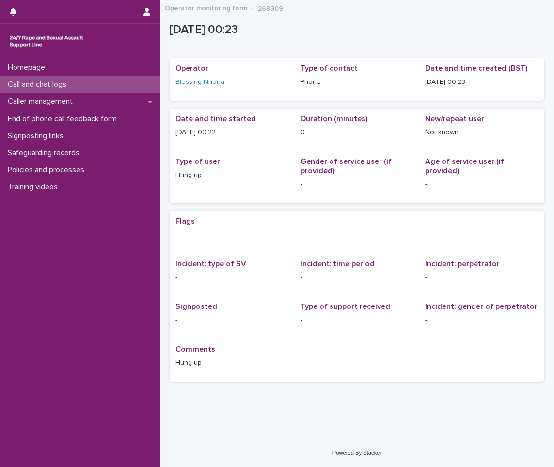
click at [65, 79] on div "Call and chat logs" at bounding box center [80, 84] width 160 height 17
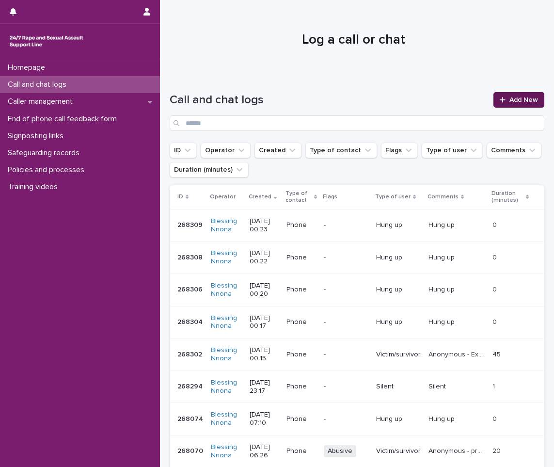
click at [509, 104] on link "Add New" at bounding box center [519, 100] width 51 height 16
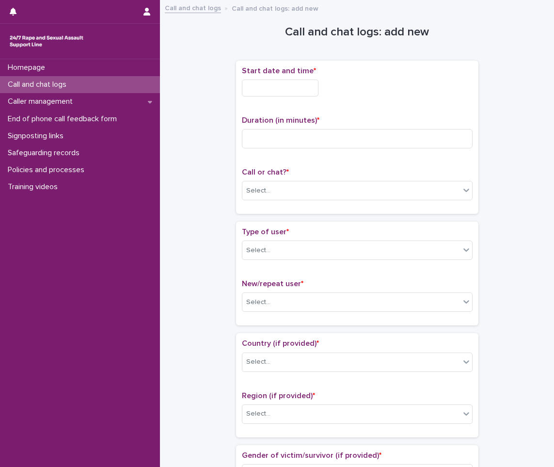
click at [42, 91] on div "Call and chat logs" at bounding box center [80, 84] width 160 height 17
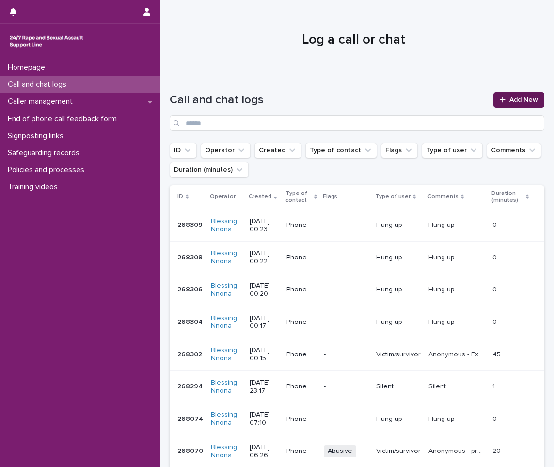
click at [522, 96] on link "Add New" at bounding box center [519, 100] width 51 height 16
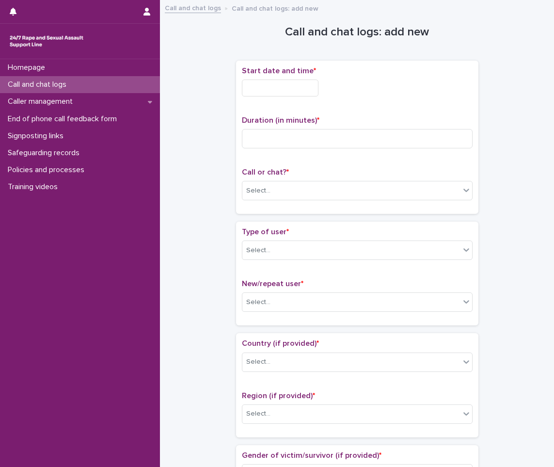
click at [262, 88] on input "text" at bounding box center [280, 88] width 77 height 17
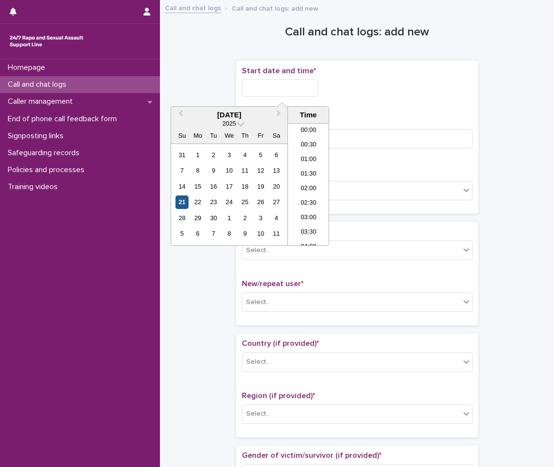
click at [178, 200] on div "21" at bounding box center [182, 201] width 13 height 13
click at [294, 84] on input "**********" at bounding box center [280, 88] width 77 height 17
type input "**********"
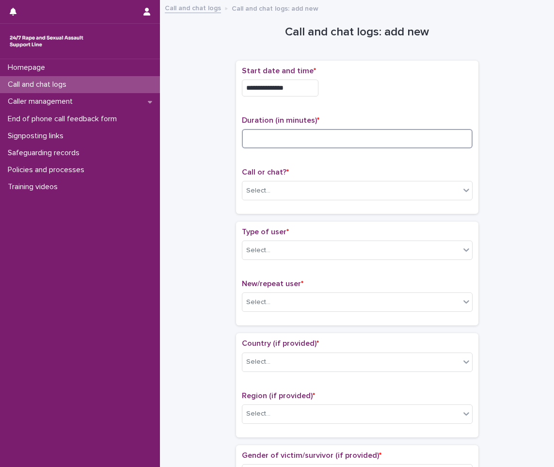
click at [342, 133] on input at bounding box center [357, 138] width 231 height 19
type input "*"
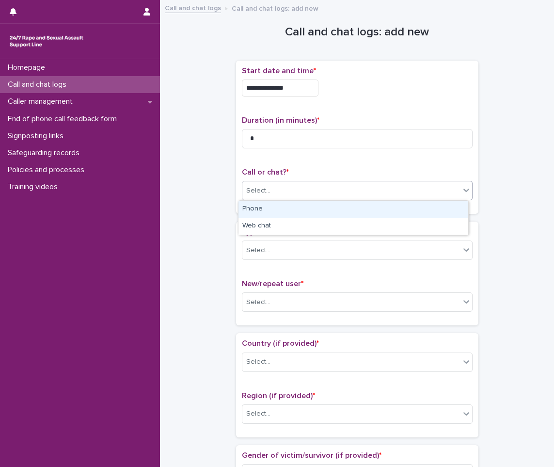
click at [395, 194] on div "Select..." at bounding box center [352, 191] width 218 height 16
click at [389, 207] on div "Phone" at bounding box center [354, 209] width 230 height 17
drag, startPoint x: 374, startPoint y: 246, endPoint x: 371, endPoint y: 252, distance: 7.0
click at [374, 247] on div "Select..." at bounding box center [352, 251] width 218 height 16
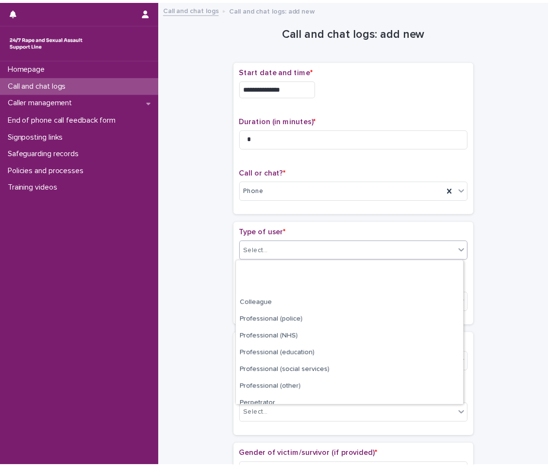
scroll to position [109, 0]
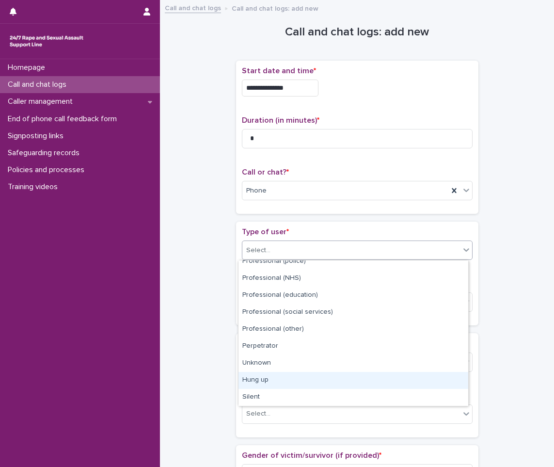
click at [307, 383] on div "Hung up" at bounding box center [354, 380] width 230 height 17
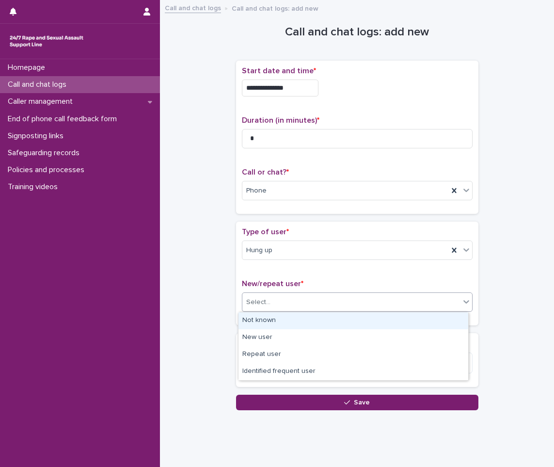
click at [316, 292] on div "Select..." at bounding box center [357, 301] width 231 height 19
click at [298, 324] on div "Not known" at bounding box center [354, 320] width 230 height 17
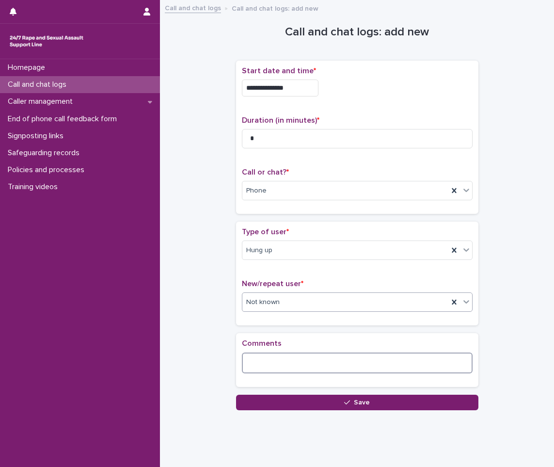
click at [294, 354] on textarea at bounding box center [357, 363] width 231 height 21
click at [262, 361] on textarea "********" at bounding box center [357, 363] width 231 height 21
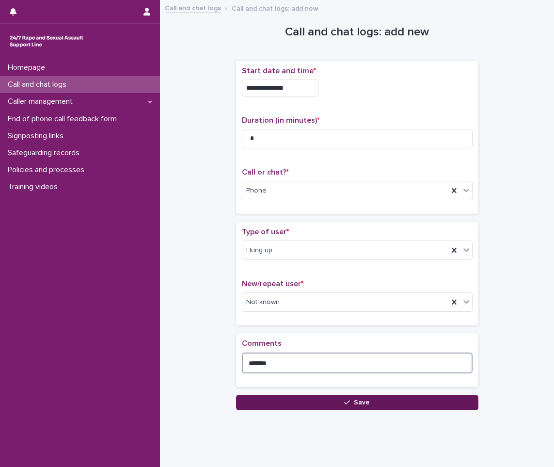
type textarea "*******"
click at [365, 399] on span "Save" at bounding box center [362, 402] width 16 height 7
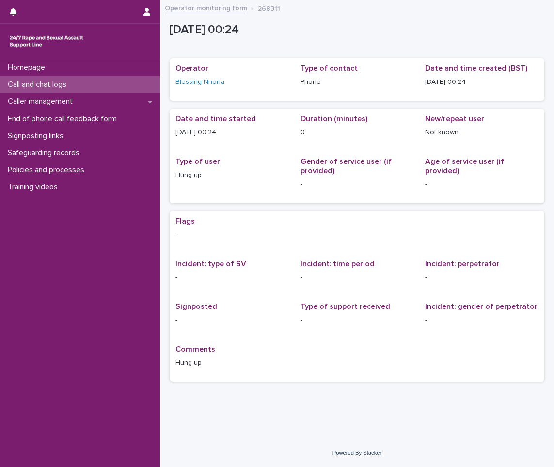
click at [140, 87] on div "Call and chat logs" at bounding box center [80, 84] width 160 height 17
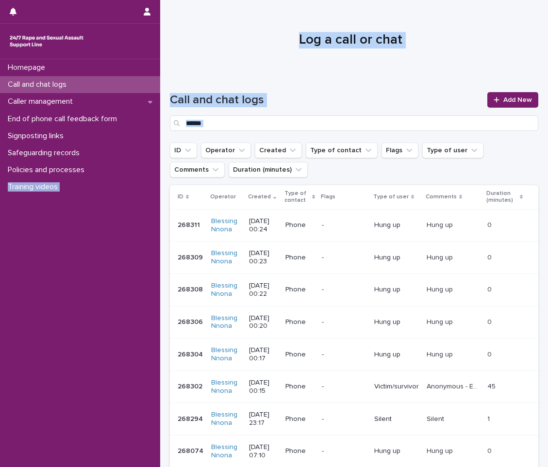
click at [0, 220] on html "Homepage Call and chat logs Caller management End of phone call feedback form S…" at bounding box center [274, 233] width 548 height 467
click at [2, 222] on div "Homepage Call and chat logs Caller management End of phone call feedback form S…" at bounding box center [80, 263] width 160 height 408
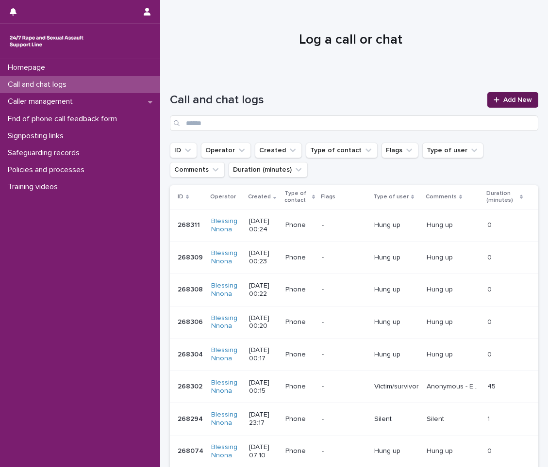
click at [507, 97] on span "Add New" at bounding box center [517, 100] width 29 height 7
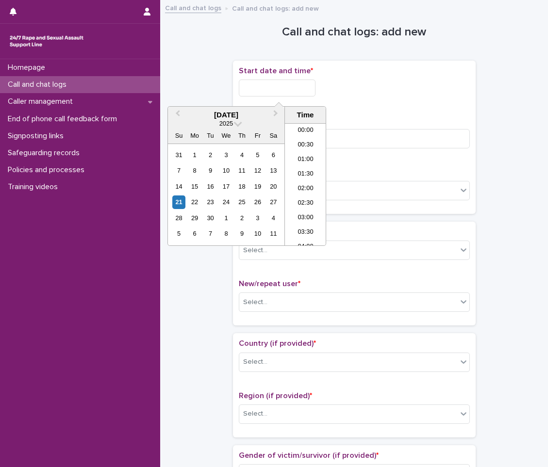
click at [261, 90] on input "text" at bounding box center [277, 88] width 77 height 17
click at [180, 203] on div "21" at bounding box center [178, 201] width 13 height 13
click at [303, 88] on input "**********" at bounding box center [277, 88] width 77 height 17
type input "**********"
click at [336, 129] on input at bounding box center [354, 138] width 231 height 19
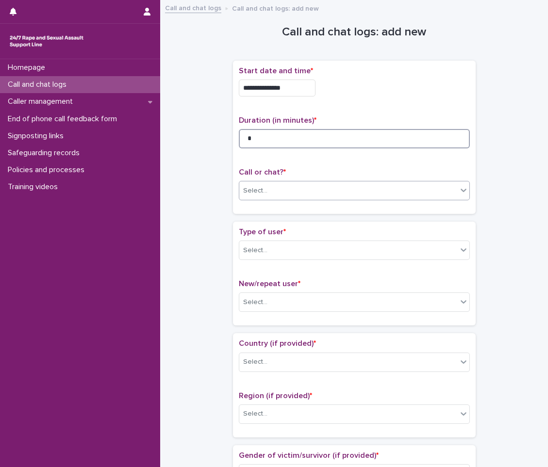
type input "*"
click at [409, 185] on div "Select..." at bounding box center [348, 191] width 218 height 16
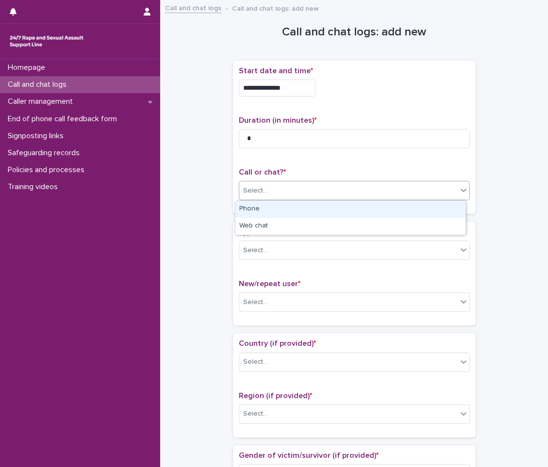
click at [387, 208] on div "Phone" at bounding box center [350, 209] width 230 height 17
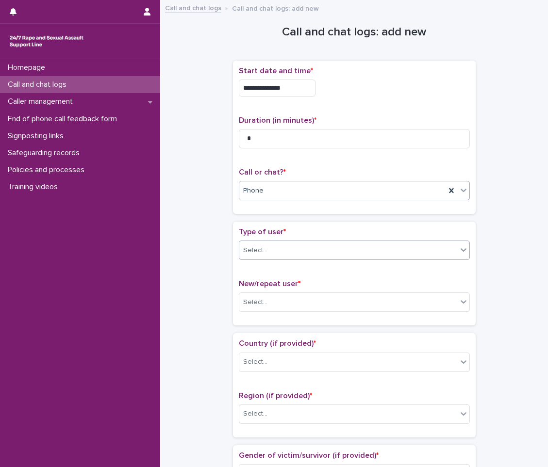
click at [335, 257] on div "Select..." at bounding box center [348, 251] width 218 height 16
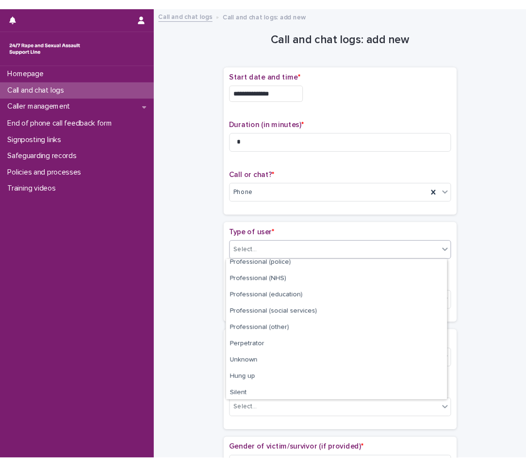
scroll to position [109, 0]
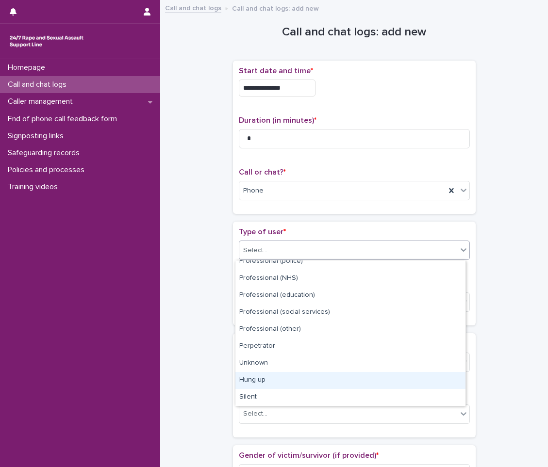
click at [272, 376] on div "Hung up" at bounding box center [350, 380] width 230 height 17
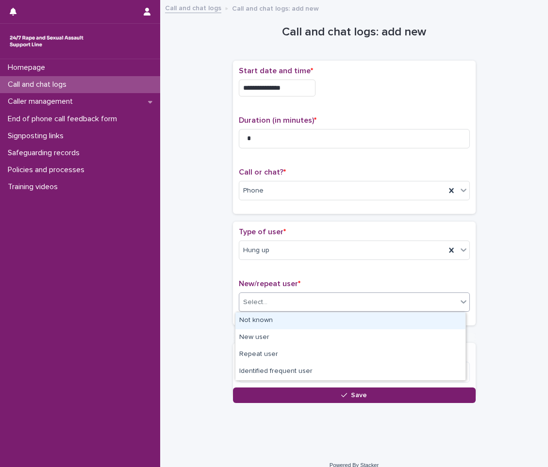
click at [298, 304] on div "Select..." at bounding box center [348, 302] width 218 height 16
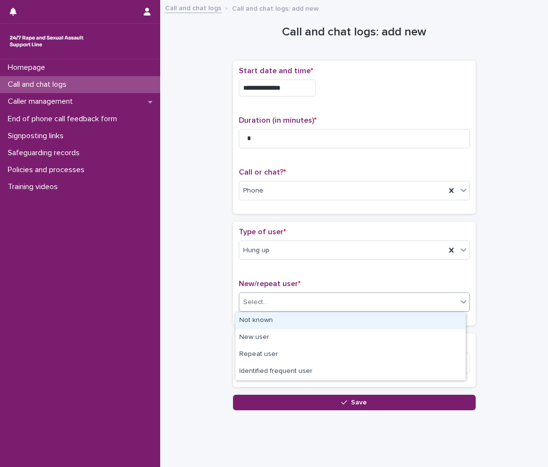
click at [286, 319] on div "Not known" at bounding box center [350, 320] width 230 height 17
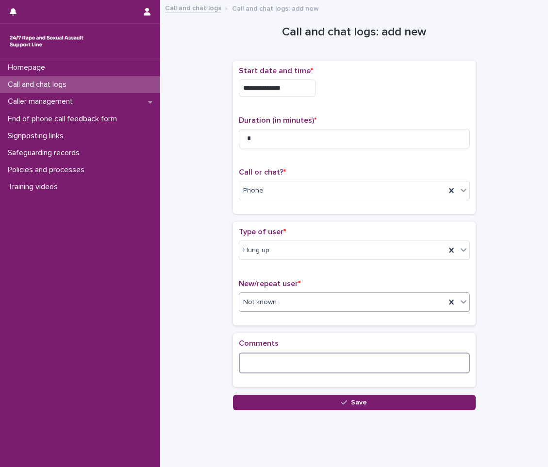
click at [283, 354] on textarea at bounding box center [354, 363] width 231 height 21
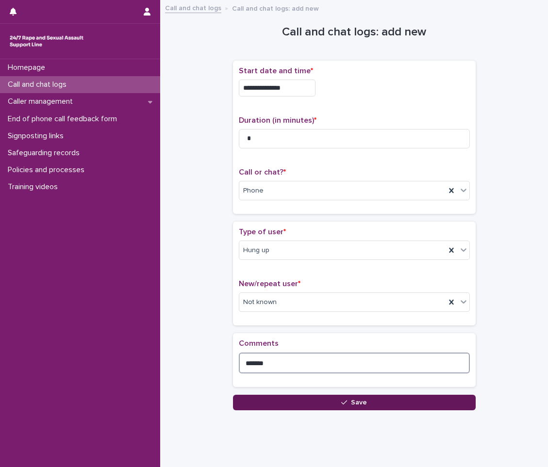
type textarea "*******"
click at [300, 401] on button "Save" at bounding box center [354, 403] width 243 height 16
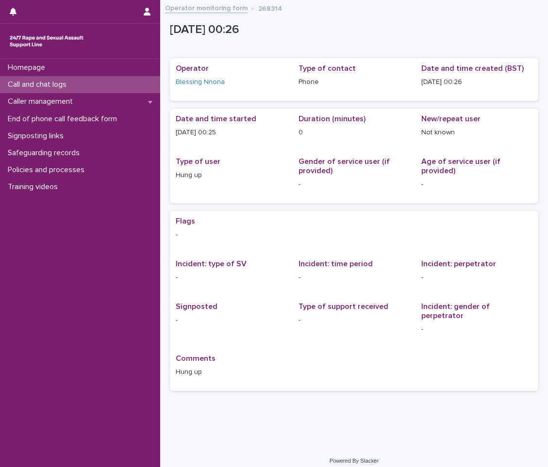
click at [104, 80] on div "Call and chat logs" at bounding box center [80, 84] width 160 height 17
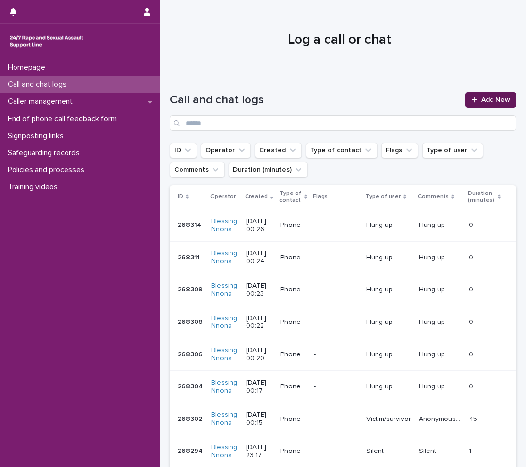
click at [490, 97] on span "Add New" at bounding box center [495, 100] width 29 height 7
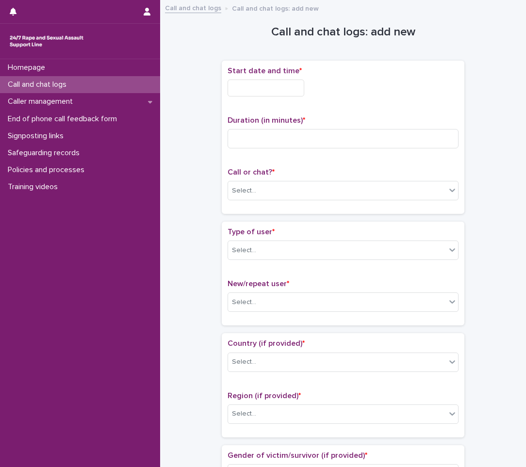
click at [286, 86] on input "text" at bounding box center [265, 88] width 77 height 17
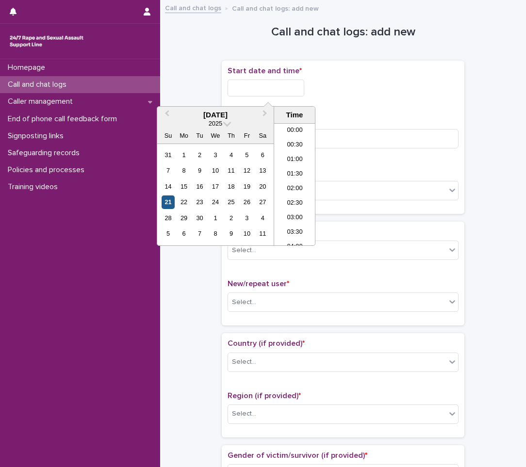
click at [163, 205] on div "21" at bounding box center [168, 201] width 13 height 13
click at [281, 88] on input "**********" at bounding box center [265, 88] width 77 height 17
type input "**********"
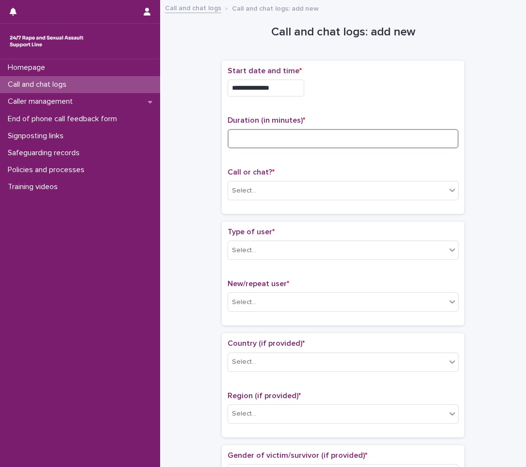
click at [338, 133] on input at bounding box center [342, 138] width 231 height 19
type input "*"
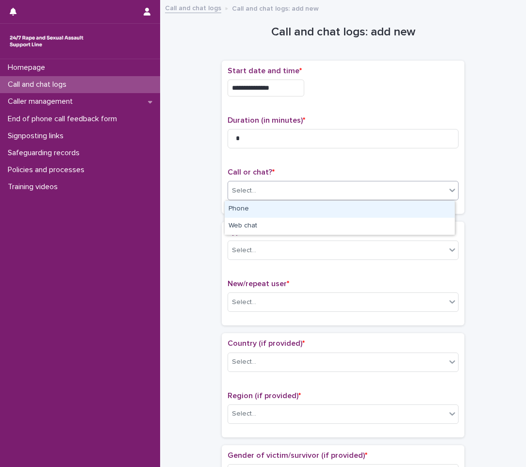
click at [315, 185] on div "Select..." at bounding box center [337, 191] width 218 height 16
click at [293, 210] on div "Phone" at bounding box center [340, 209] width 230 height 17
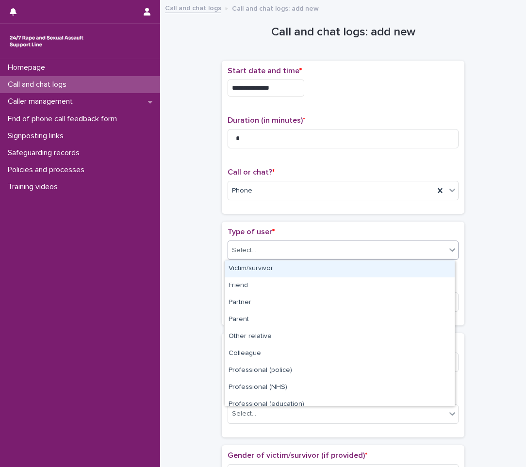
click at [272, 248] on div "Select..." at bounding box center [337, 251] width 218 height 16
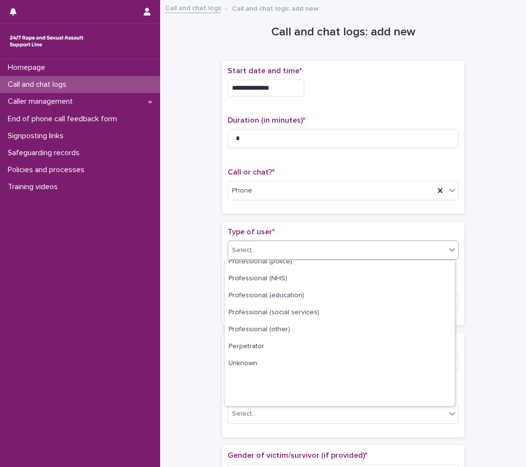
scroll to position [109, 0]
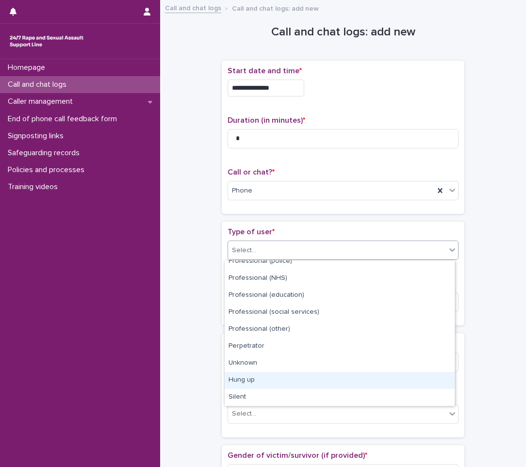
click at [253, 378] on div "Hung up" at bounding box center [340, 380] width 230 height 17
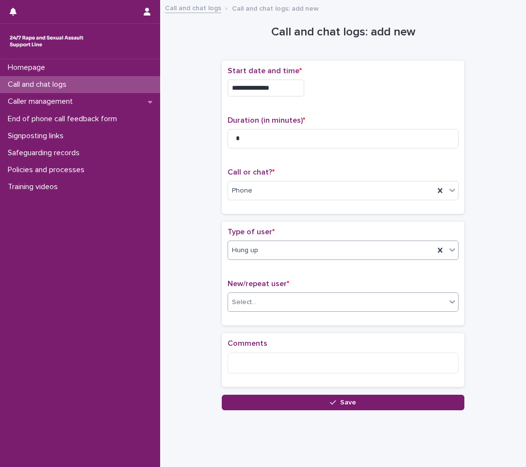
click at [250, 300] on div "Select..." at bounding box center [244, 302] width 24 height 10
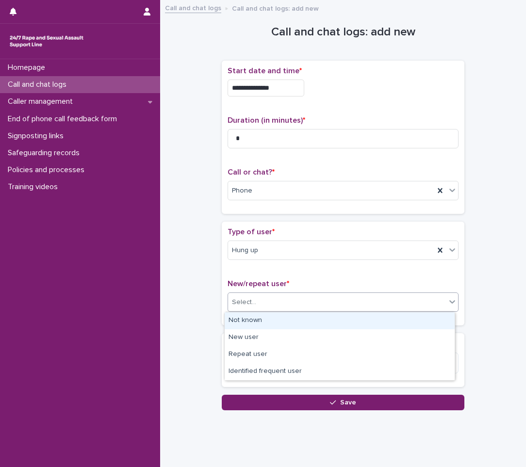
click at [252, 319] on div "Not known" at bounding box center [340, 320] width 230 height 17
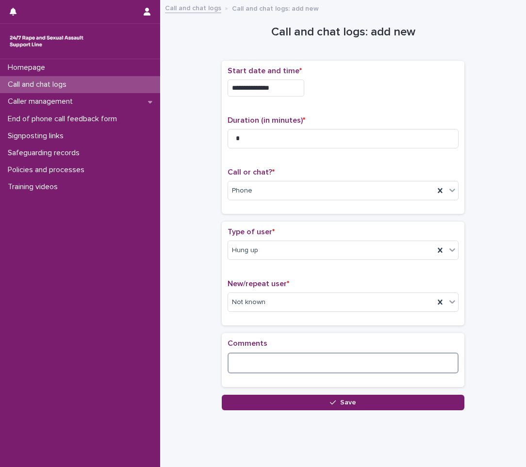
drag, startPoint x: 247, startPoint y: 355, endPoint x: 263, endPoint y: 335, distance: 25.2
click at [248, 355] on textarea at bounding box center [342, 363] width 231 height 21
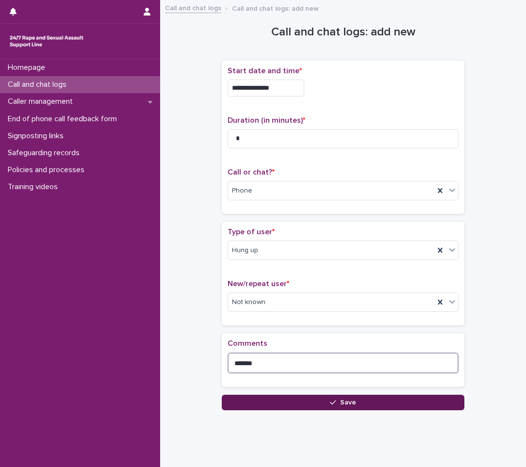
type textarea "*******"
click at [255, 399] on button "Save" at bounding box center [343, 403] width 243 height 16
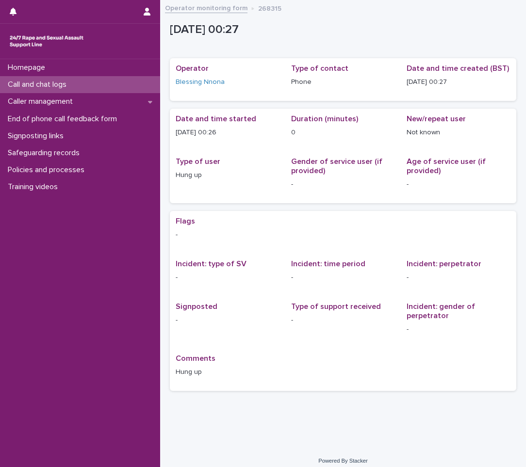
click at [40, 80] on p "Call and chat logs" at bounding box center [39, 84] width 70 height 9
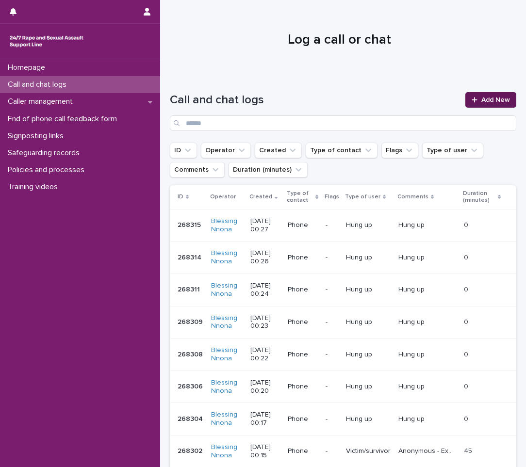
click at [496, 103] on link "Add New" at bounding box center [490, 100] width 51 height 16
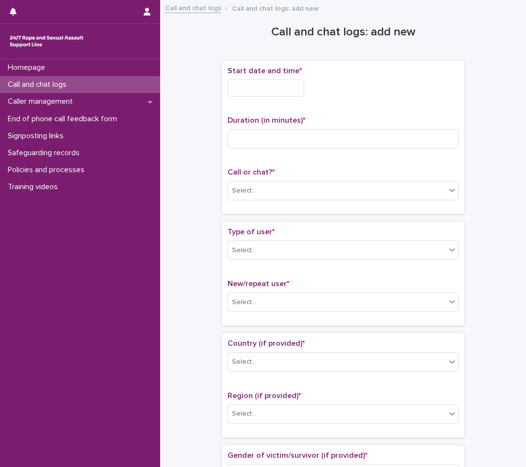
click at [262, 83] on input "text" at bounding box center [265, 88] width 77 height 17
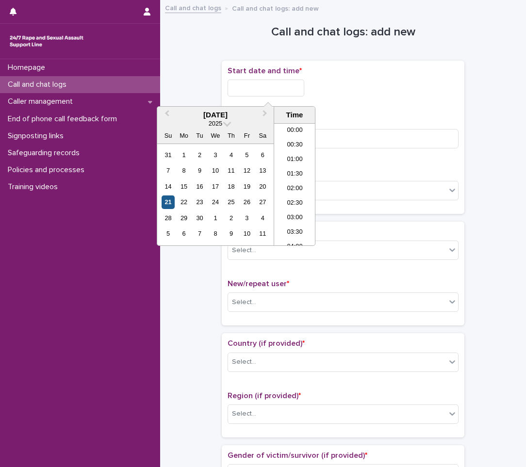
click at [170, 197] on div "21" at bounding box center [168, 201] width 13 height 13
click at [293, 85] on input "**********" at bounding box center [265, 88] width 77 height 17
type input "**********"
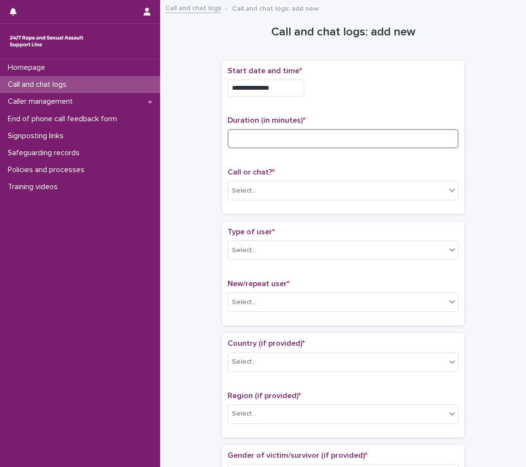
click at [340, 130] on input at bounding box center [342, 138] width 231 height 19
type input "*"
click at [339, 190] on div "Select..." at bounding box center [337, 191] width 218 height 16
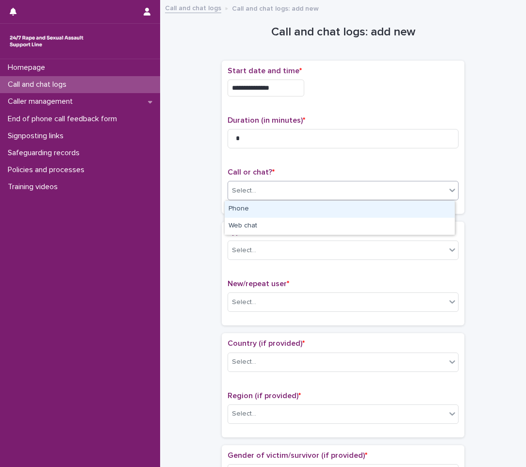
click at [311, 209] on div "Phone" at bounding box center [340, 209] width 230 height 17
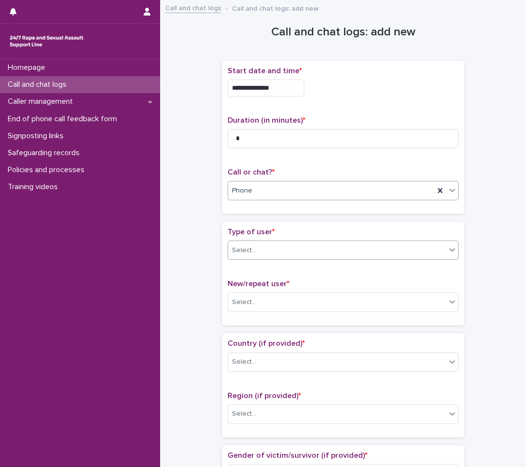
click at [280, 246] on div "Select..." at bounding box center [337, 251] width 218 height 16
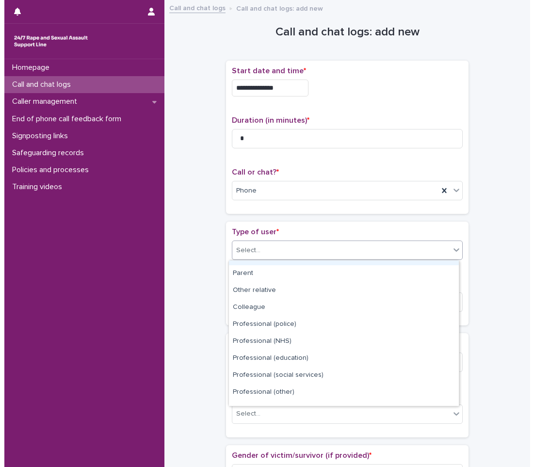
scroll to position [109, 0]
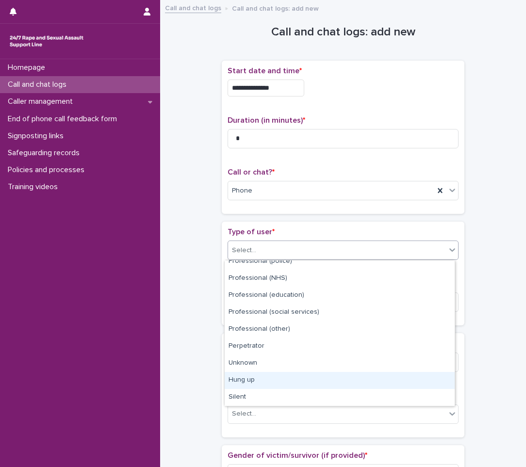
click at [271, 376] on div "Hung up" at bounding box center [340, 380] width 230 height 17
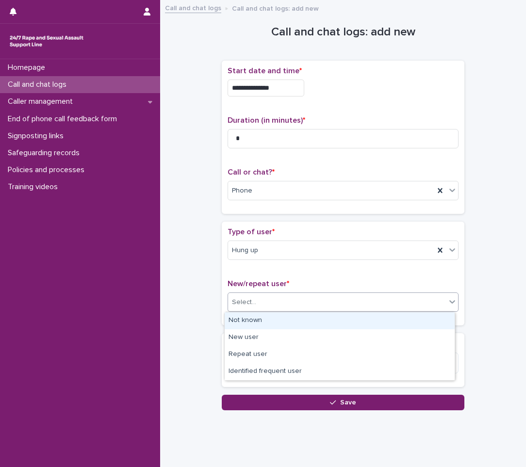
click at [305, 303] on div "Select..." at bounding box center [337, 302] width 218 height 16
click at [282, 323] on div "Not known" at bounding box center [340, 320] width 230 height 17
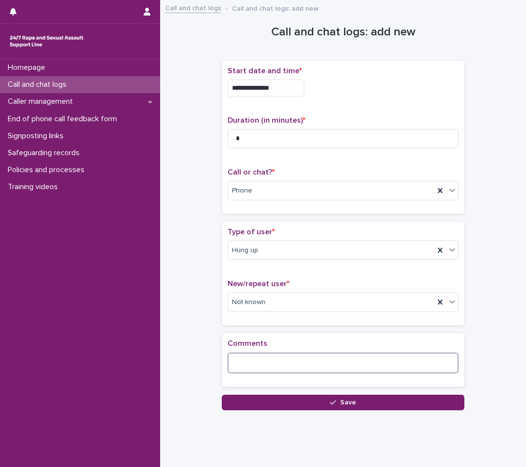
click at [270, 354] on textarea at bounding box center [342, 363] width 231 height 21
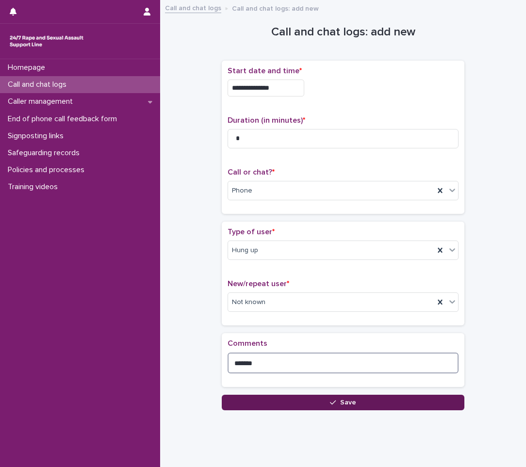
type textarea "*******"
click at [249, 400] on button "Save" at bounding box center [343, 403] width 243 height 16
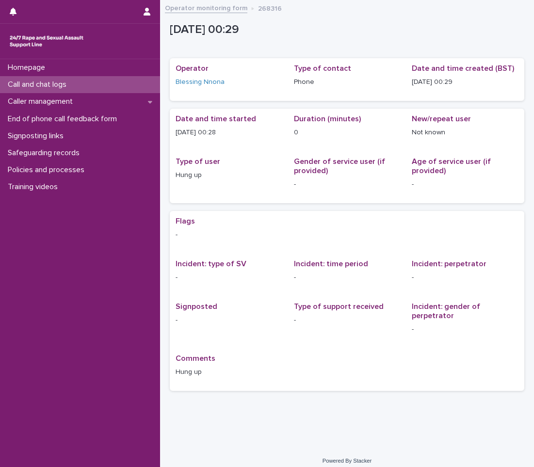
click at [107, 86] on div "Call and chat logs" at bounding box center [80, 84] width 160 height 17
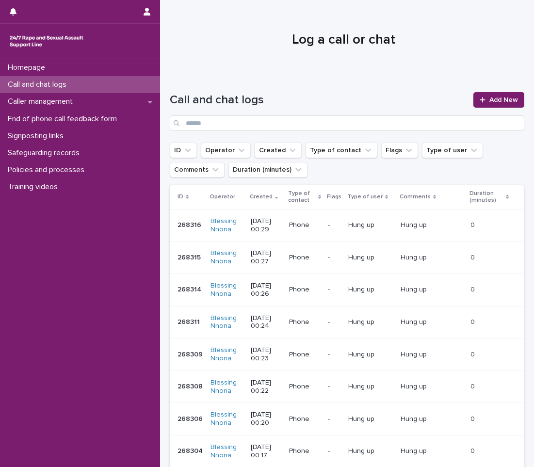
click at [403, 229] on p "Hung up" at bounding box center [415, 224] width 28 height 10
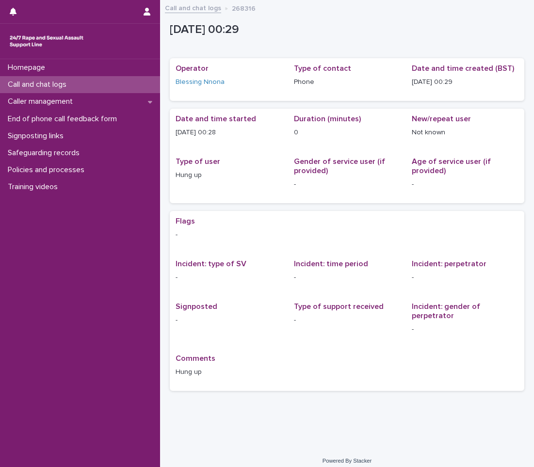
click at [60, 82] on p "Call and chat logs" at bounding box center [39, 84] width 70 height 9
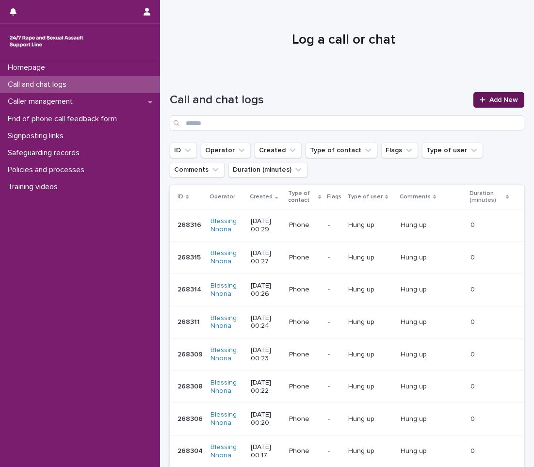
click at [489, 100] on span "Add New" at bounding box center [503, 100] width 29 height 7
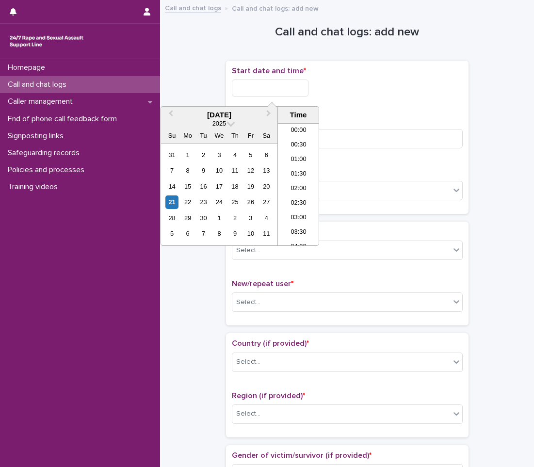
click at [285, 93] on input "text" at bounding box center [270, 88] width 77 height 17
click at [167, 201] on div "21" at bounding box center [171, 201] width 13 height 13
click at [286, 82] on input "**********" at bounding box center [270, 88] width 77 height 17
type input "**********"
click at [376, 130] on input at bounding box center [347, 138] width 231 height 19
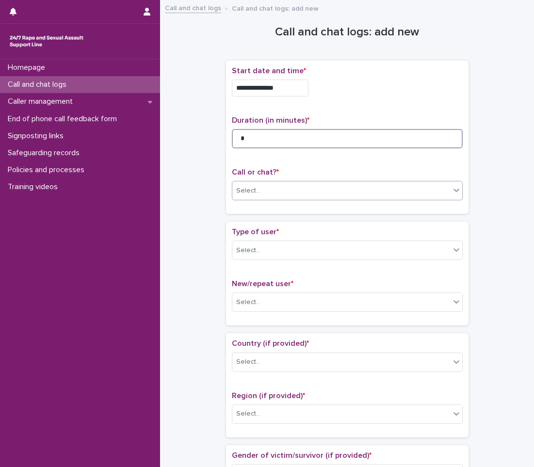
type input "*"
drag, startPoint x: 349, startPoint y: 192, endPoint x: 339, endPoint y: 199, distance: 11.8
click at [348, 192] on div "Select..." at bounding box center [341, 191] width 218 height 16
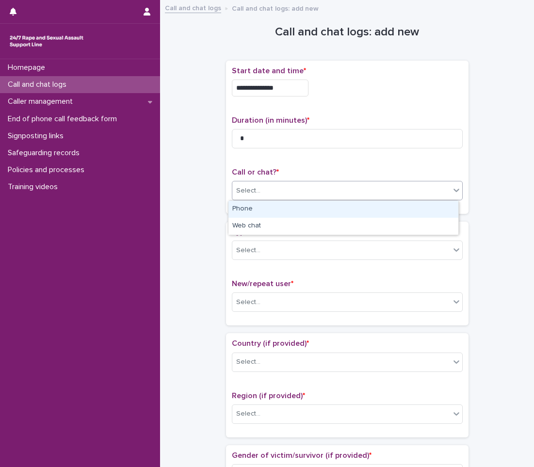
click at [327, 212] on div "Phone" at bounding box center [343, 209] width 230 height 17
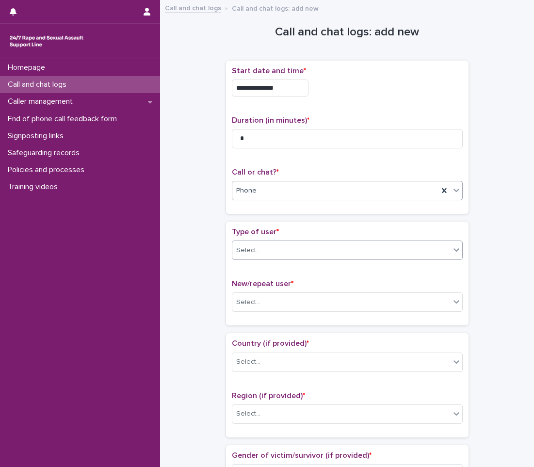
click at [304, 254] on div "Select..." at bounding box center [341, 251] width 218 height 16
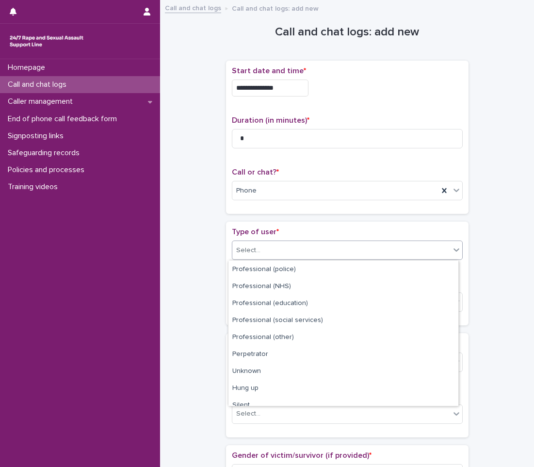
scroll to position [109, 0]
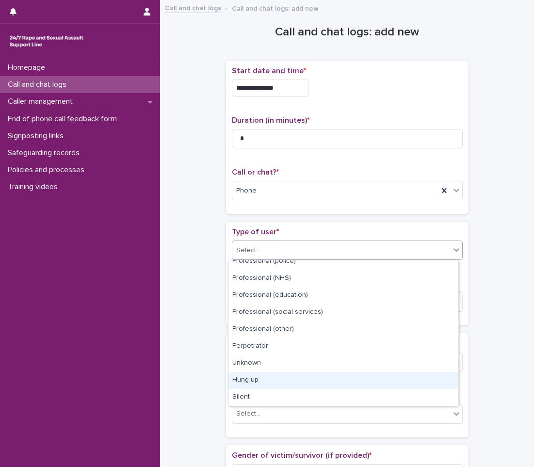
drag, startPoint x: 300, startPoint y: 300, endPoint x: 288, endPoint y: 384, distance: 84.9
click at [288, 384] on div "Hung up" at bounding box center [343, 380] width 230 height 17
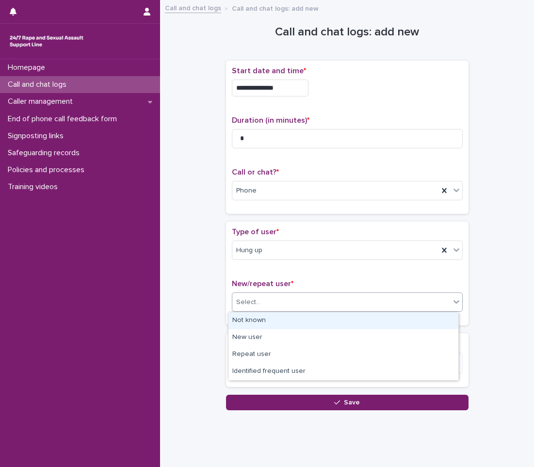
click at [300, 299] on div "Select..." at bounding box center [341, 302] width 218 height 16
click at [236, 315] on div "Not known" at bounding box center [343, 320] width 230 height 17
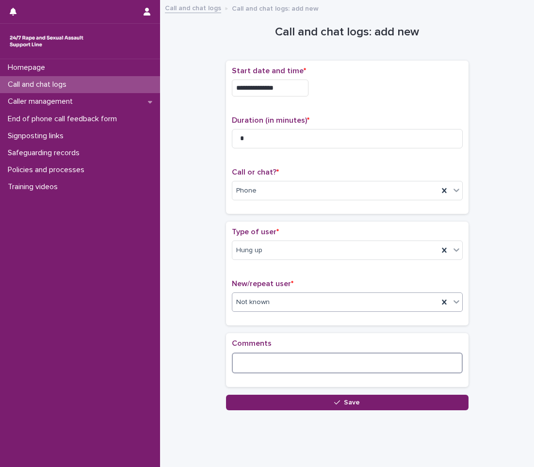
click at [236, 362] on textarea at bounding box center [347, 363] width 231 height 21
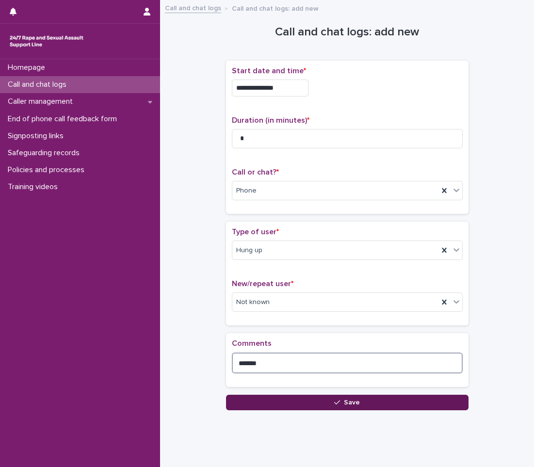
type textarea "*******"
click at [254, 399] on button "Save" at bounding box center [347, 403] width 243 height 16
